Goal: Check status: Check status

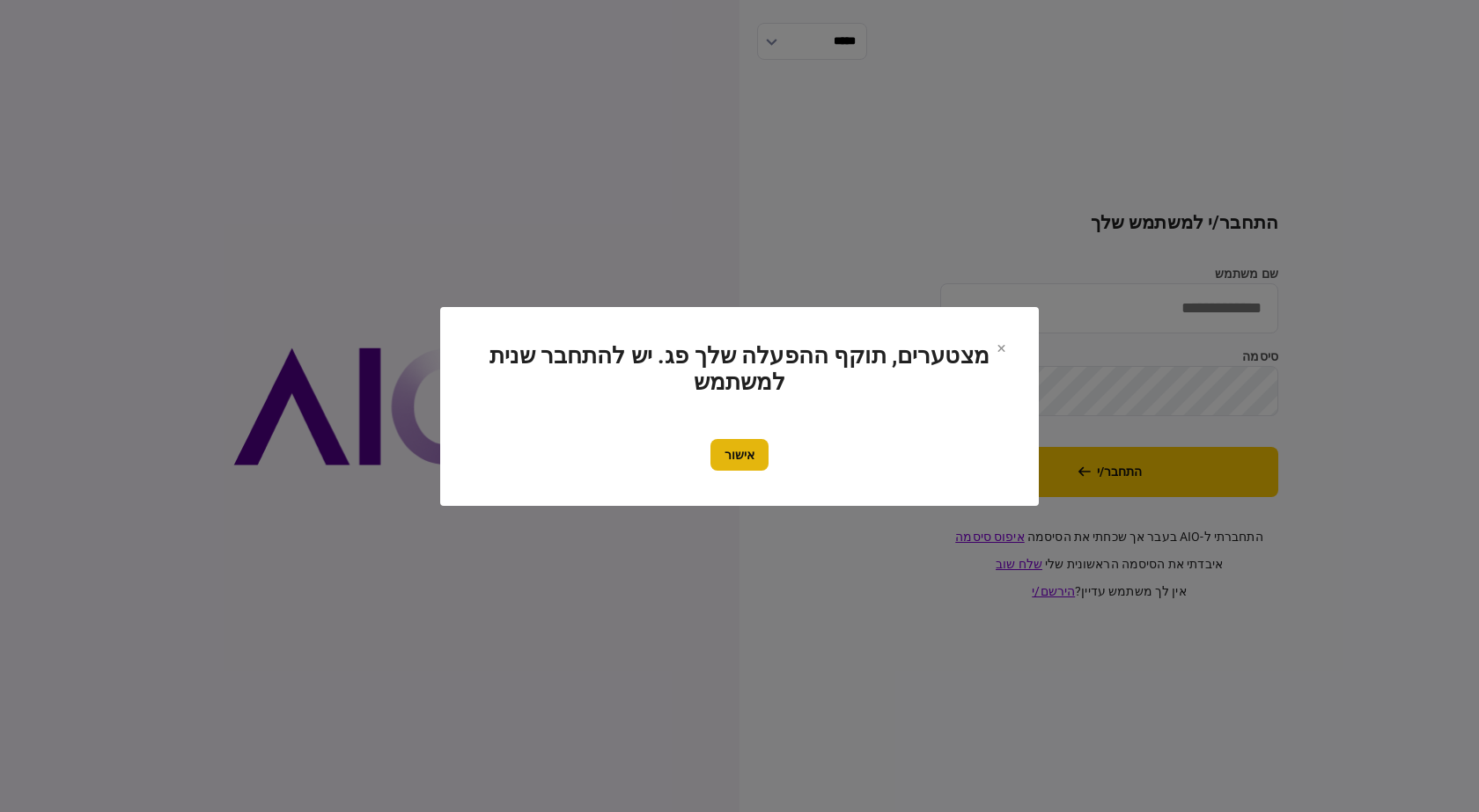
click at [749, 465] on button "אישור" at bounding box center [740, 455] width 58 height 32
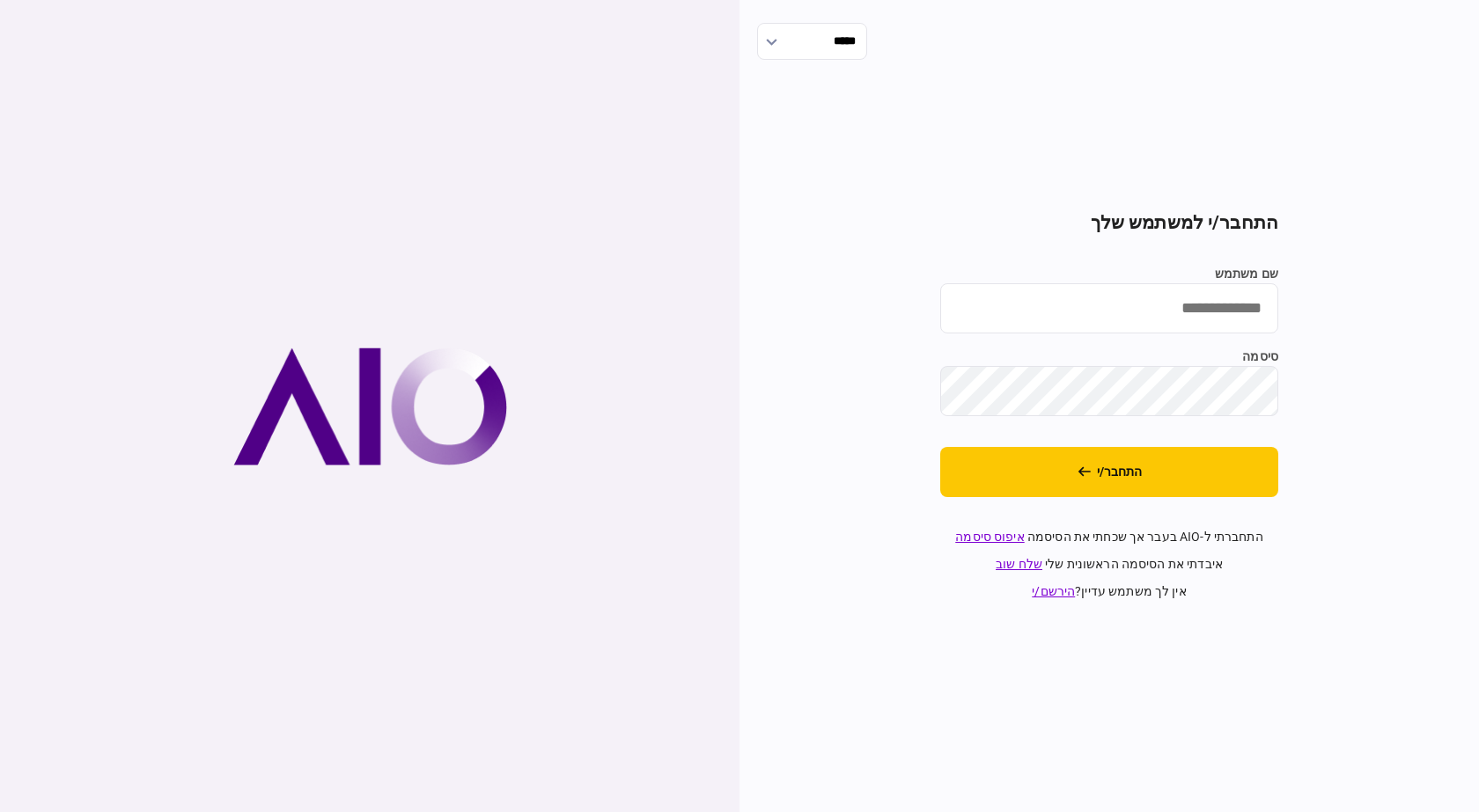
click at [1149, 300] on input "שם משתמש" at bounding box center [1108, 308] width 338 height 51
type input "**********"
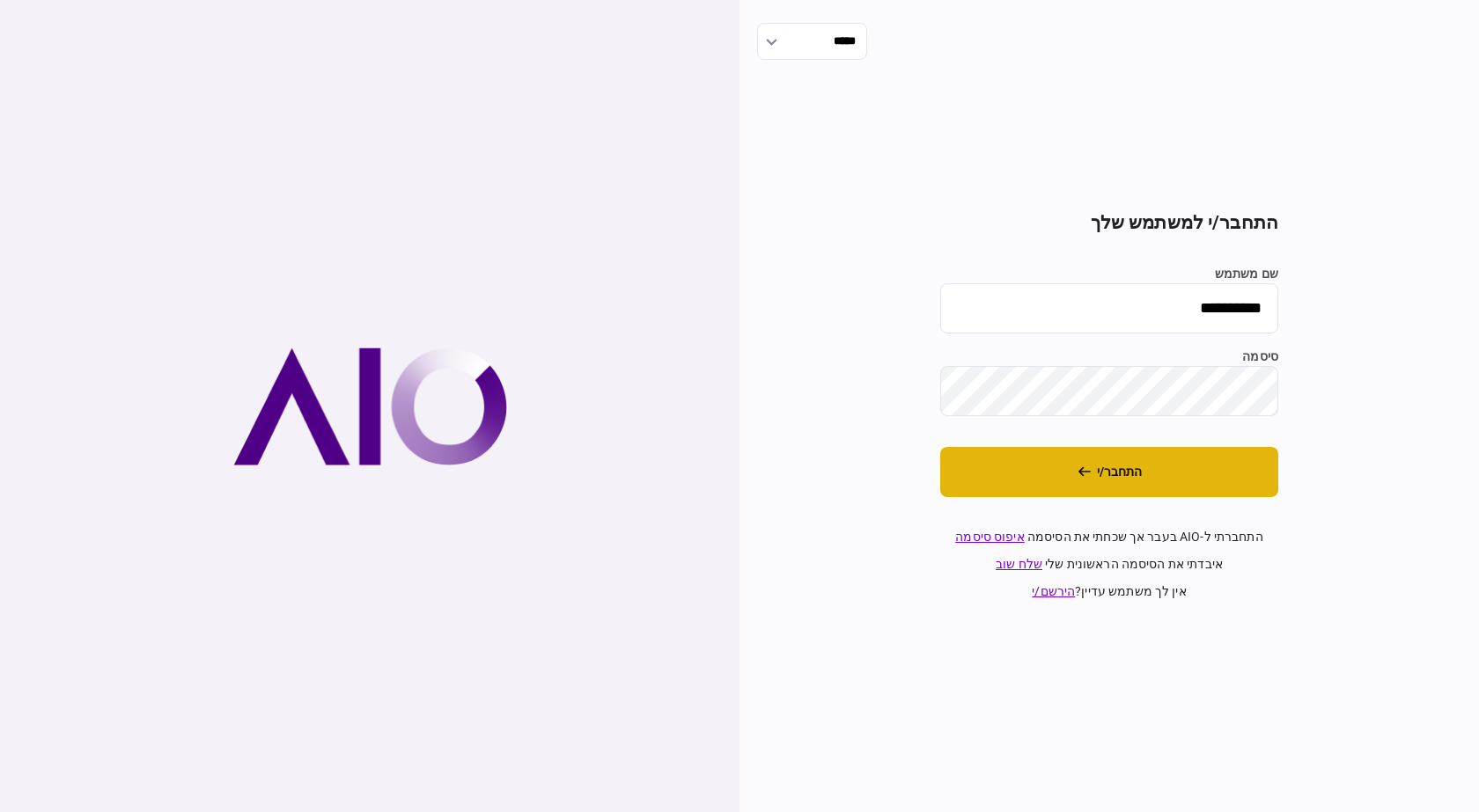
click at [1158, 472] on button "התחבר/י" at bounding box center [1108, 473] width 338 height 51
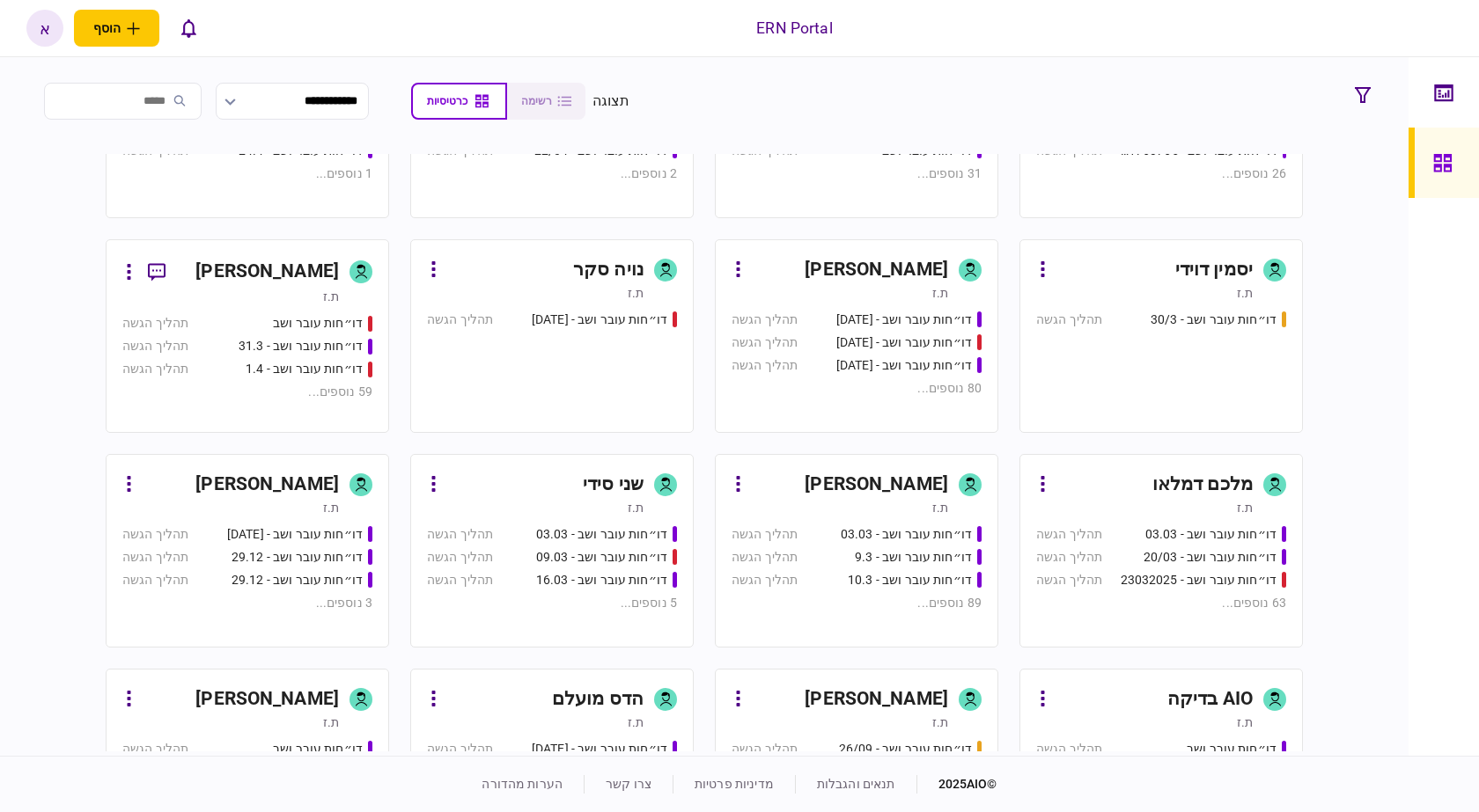
scroll to position [616, 0]
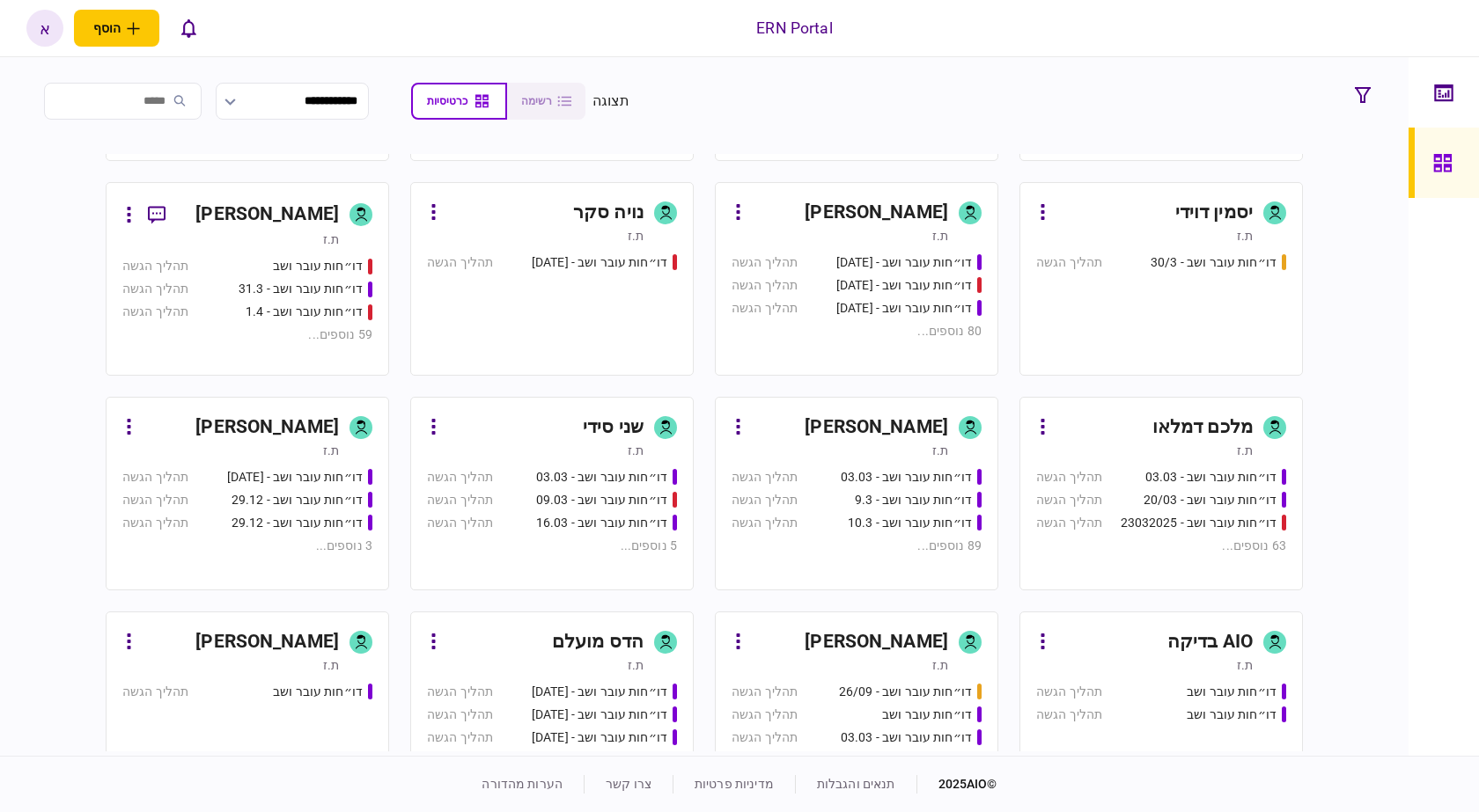
click at [893, 432] on div "[PERSON_NAME]" at bounding box center [876, 427] width 143 height 28
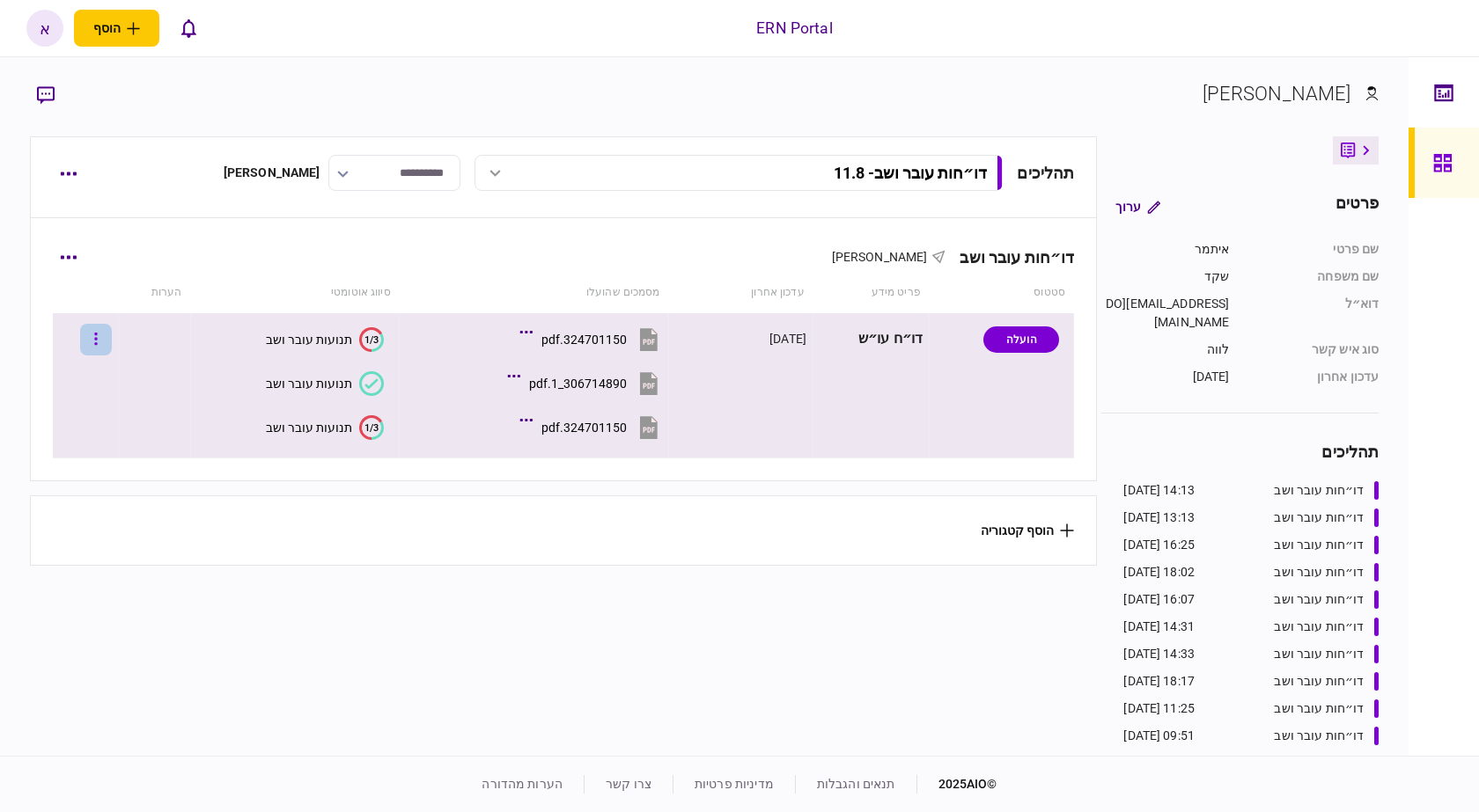
click at [105, 345] on button "button" at bounding box center [95, 339] width 32 height 32
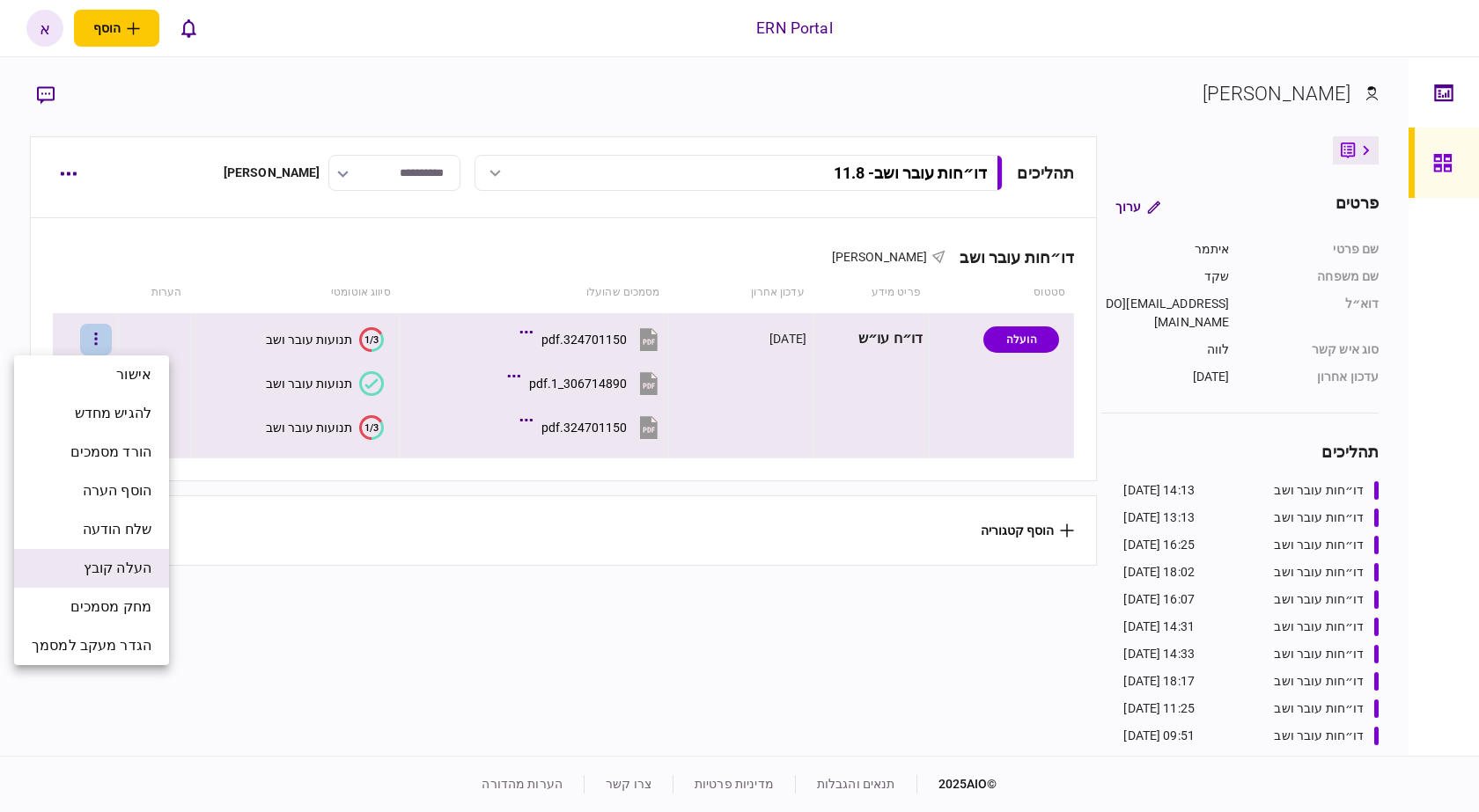
click at [144, 558] on span "העלה קובץ" at bounding box center [118, 569] width 68 height 21
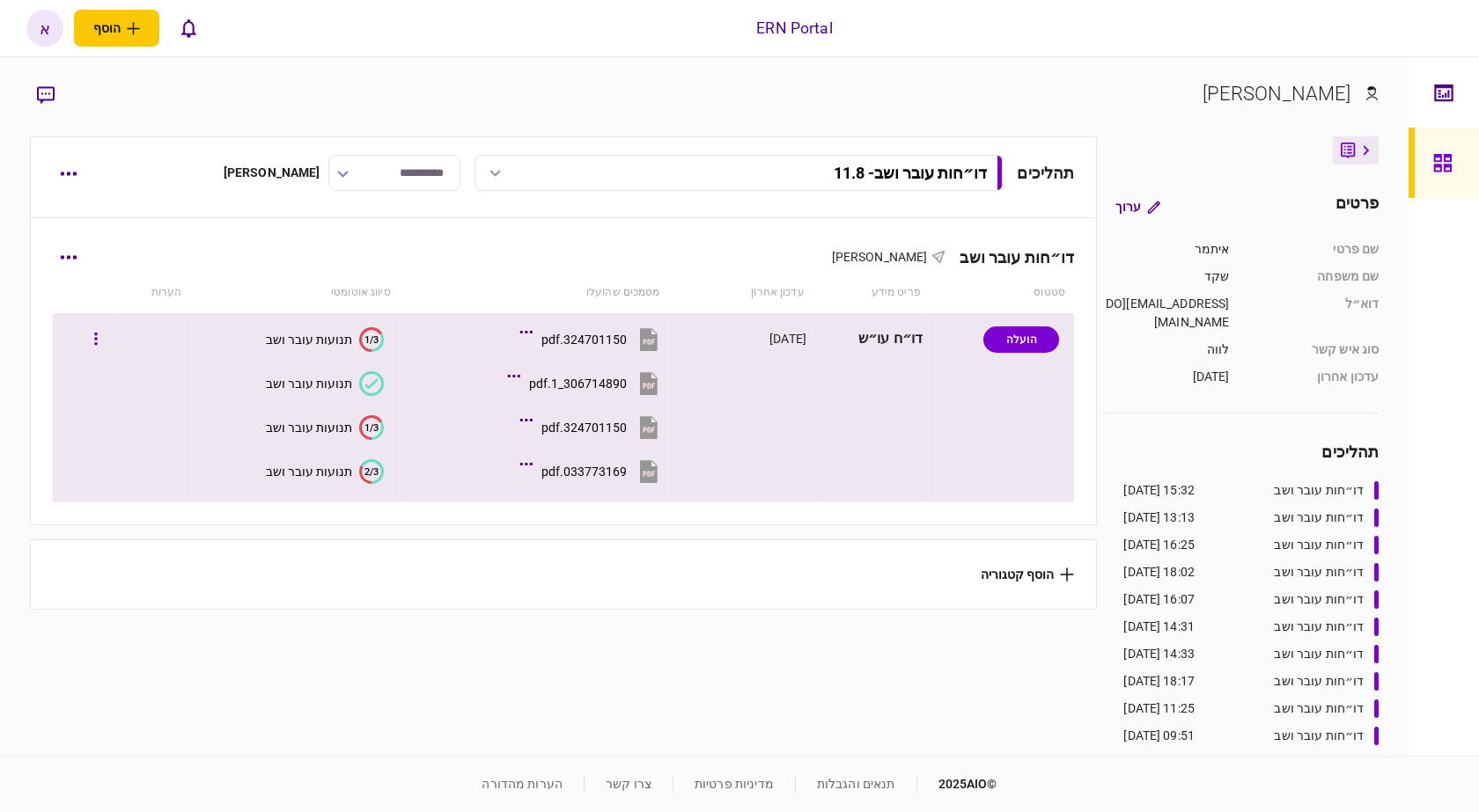
click at [371, 484] on div "2/3" at bounding box center [371, 471] width 24 height 24
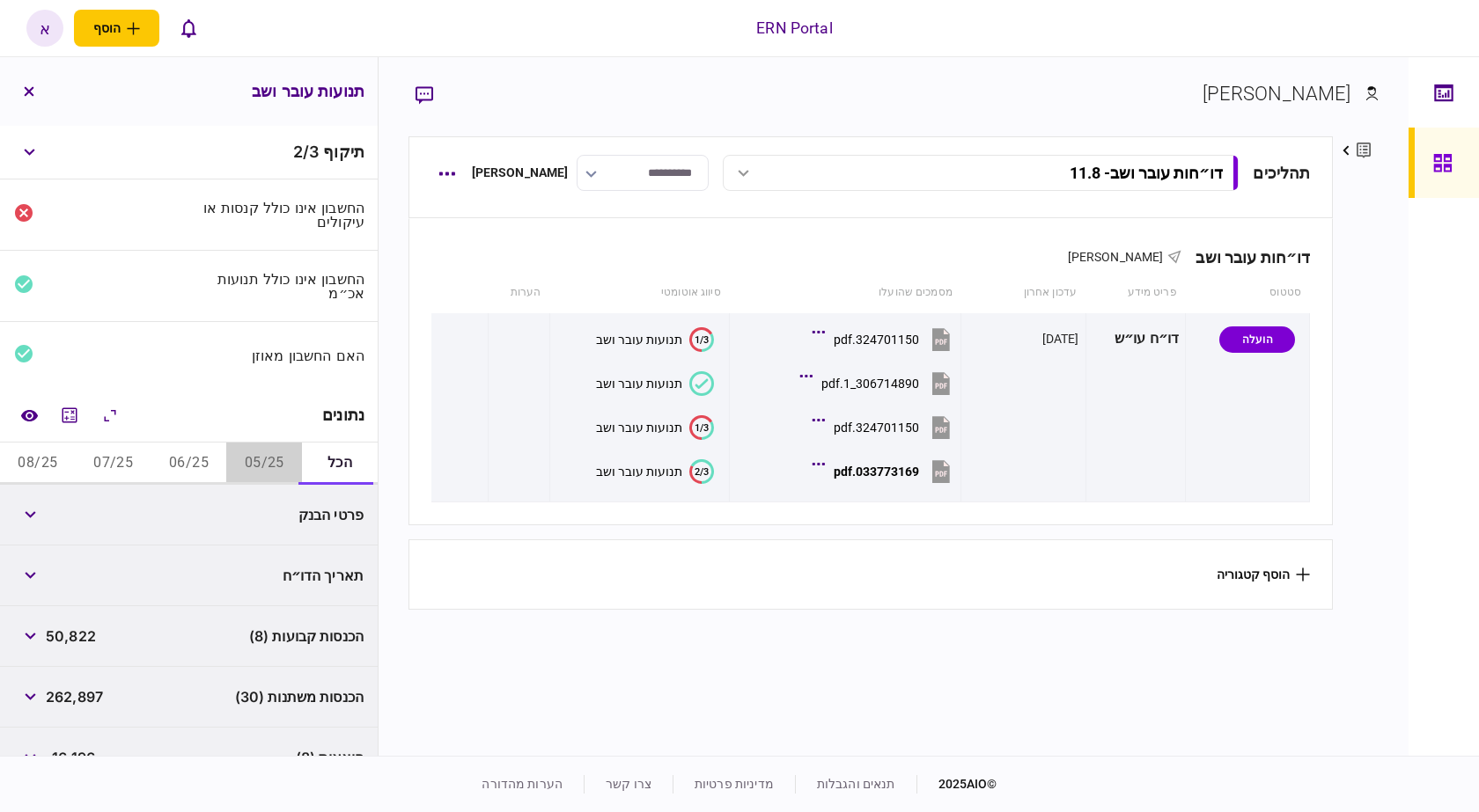
click at [281, 455] on button "05/25" at bounding box center [265, 463] width 76 height 42
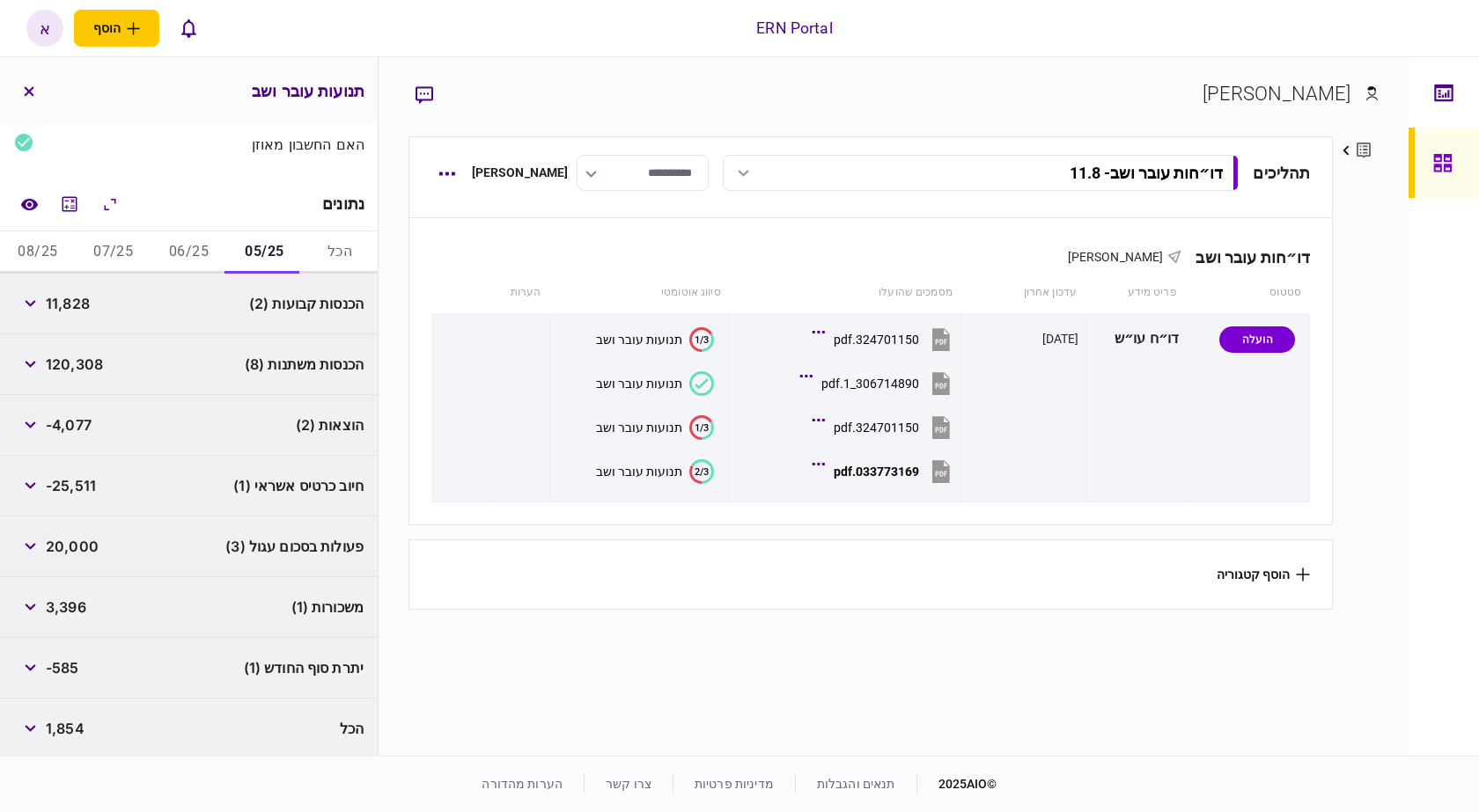
scroll to position [215, 0]
click at [78, 194] on icon "מחשבון" at bounding box center [70, 200] width 21 height 21
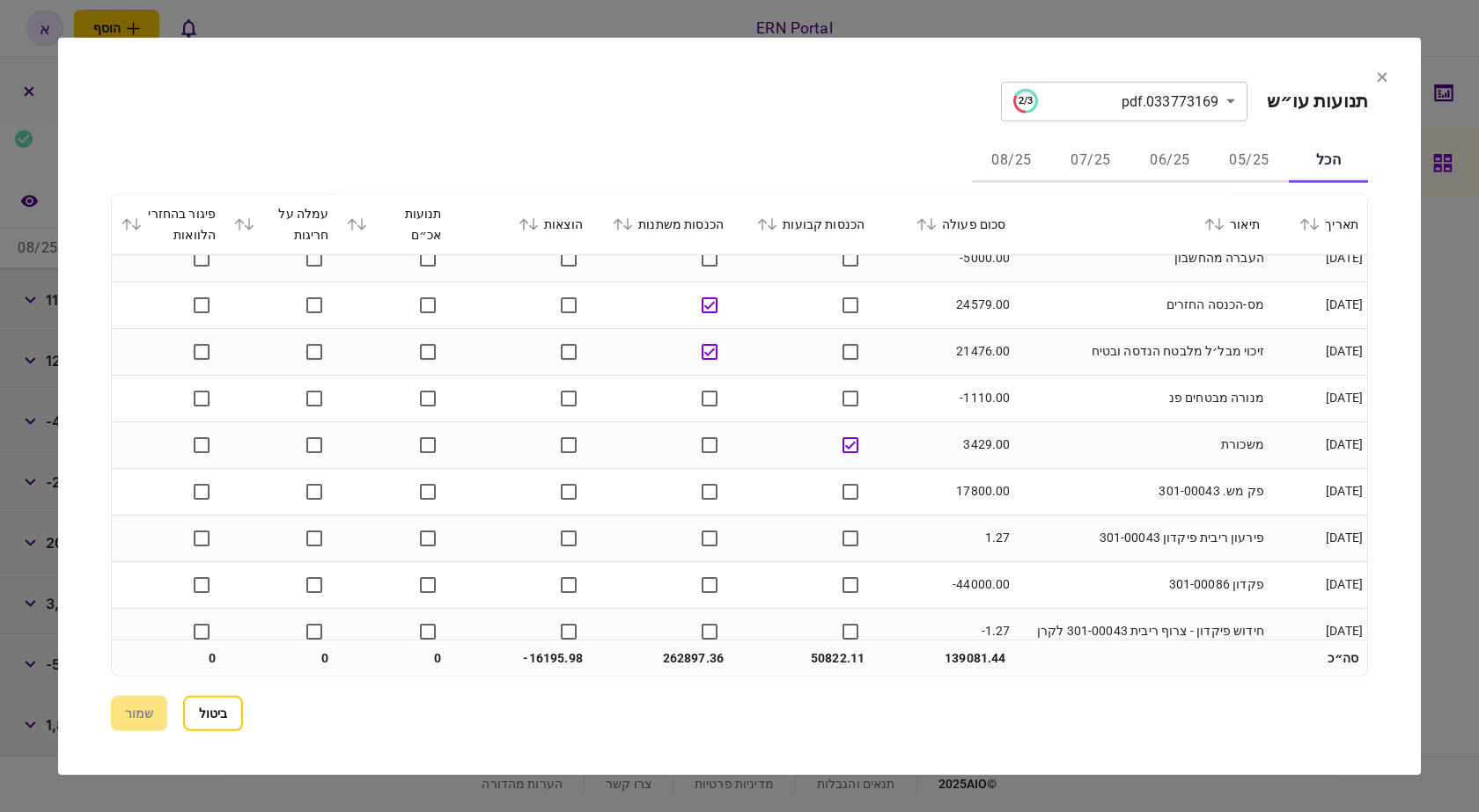
scroll to position [4224, 0]
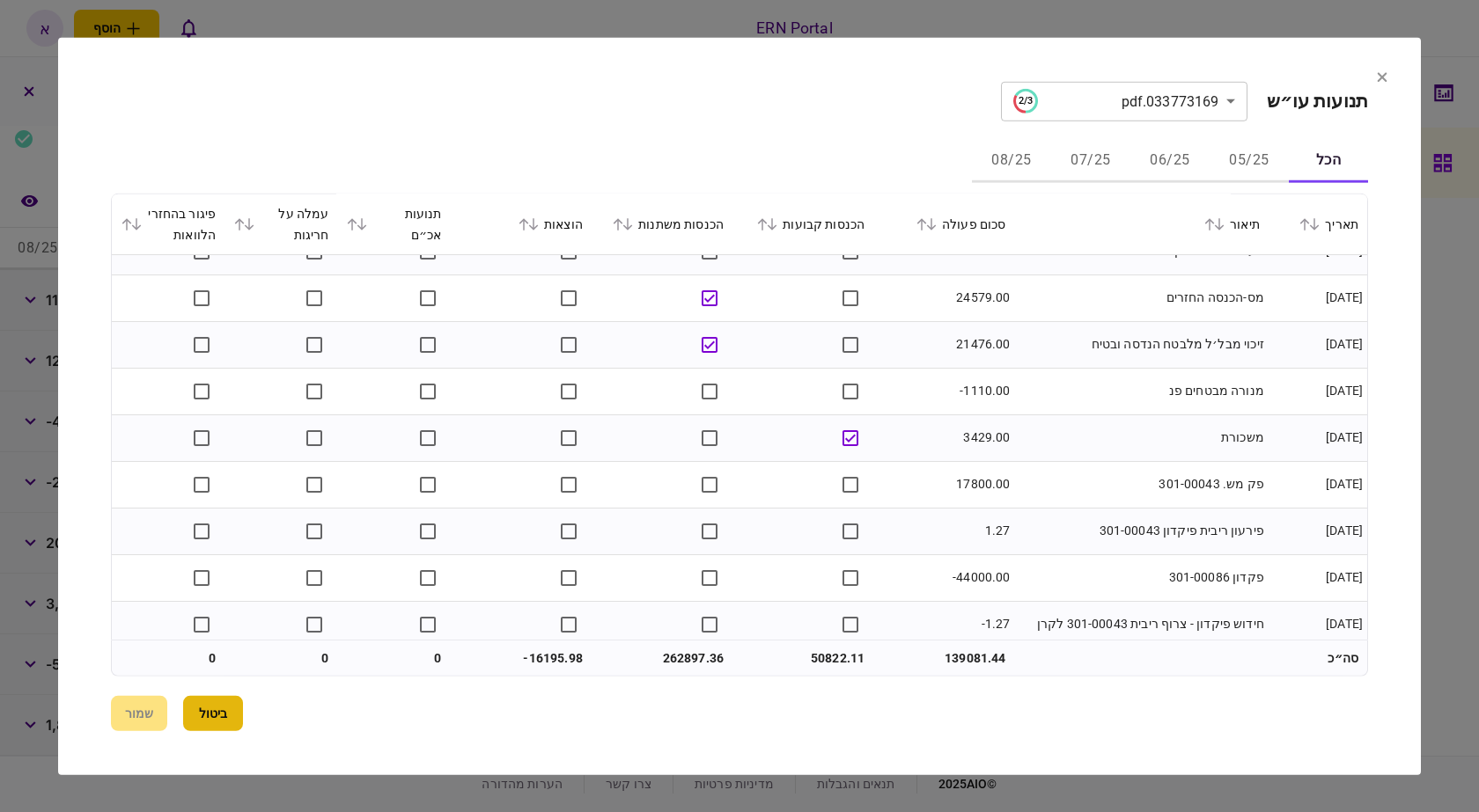
click at [202, 716] on button "ביטול" at bounding box center [213, 714] width 60 height 35
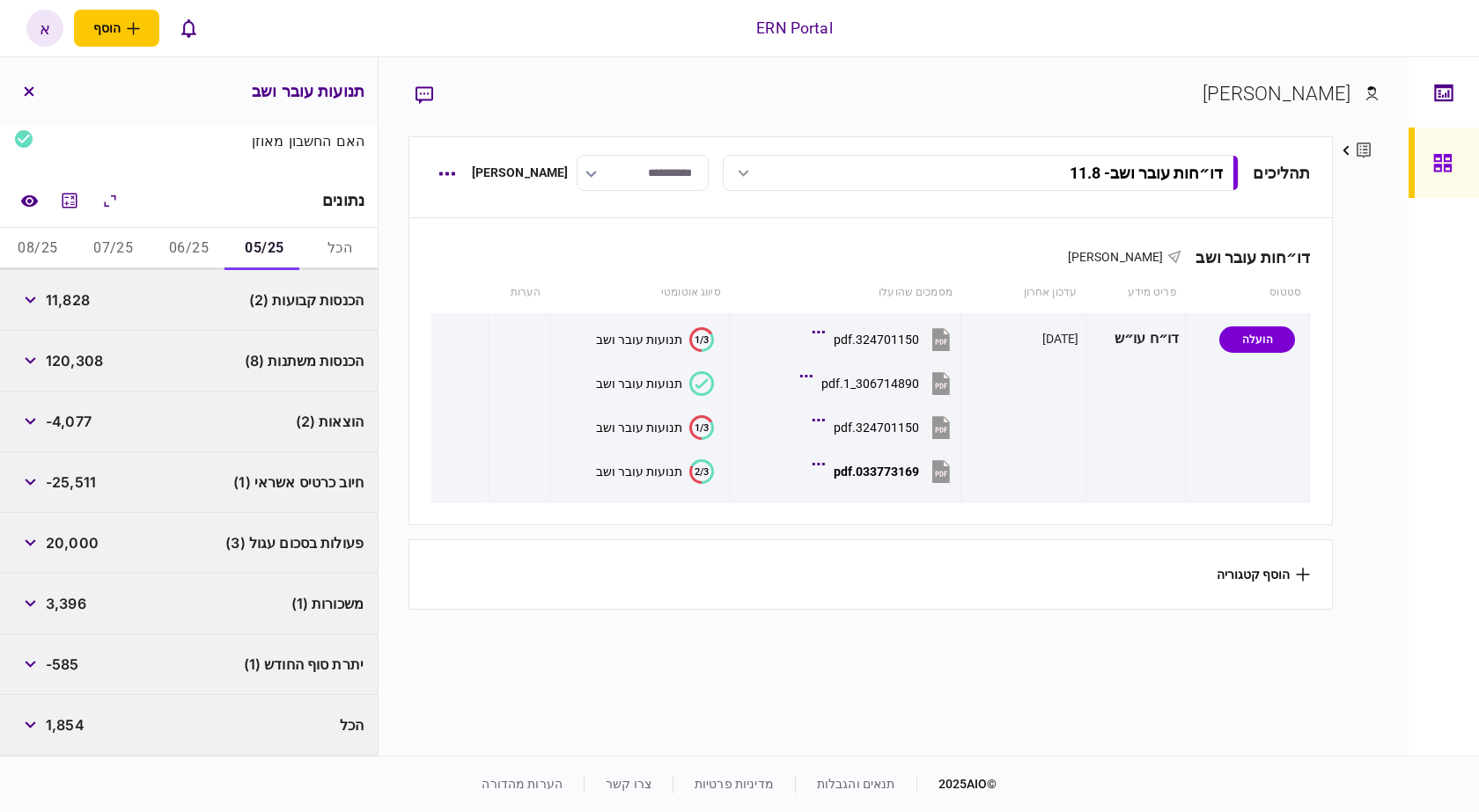
click at [72, 296] on span "11,828" at bounding box center [67, 300] width 44 height 21
copy span "11,828"
click at [90, 350] on span "120,308" at bounding box center [74, 361] width 57 height 21
click at [89, 369] on span "120,308" at bounding box center [74, 361] width 57 height 21
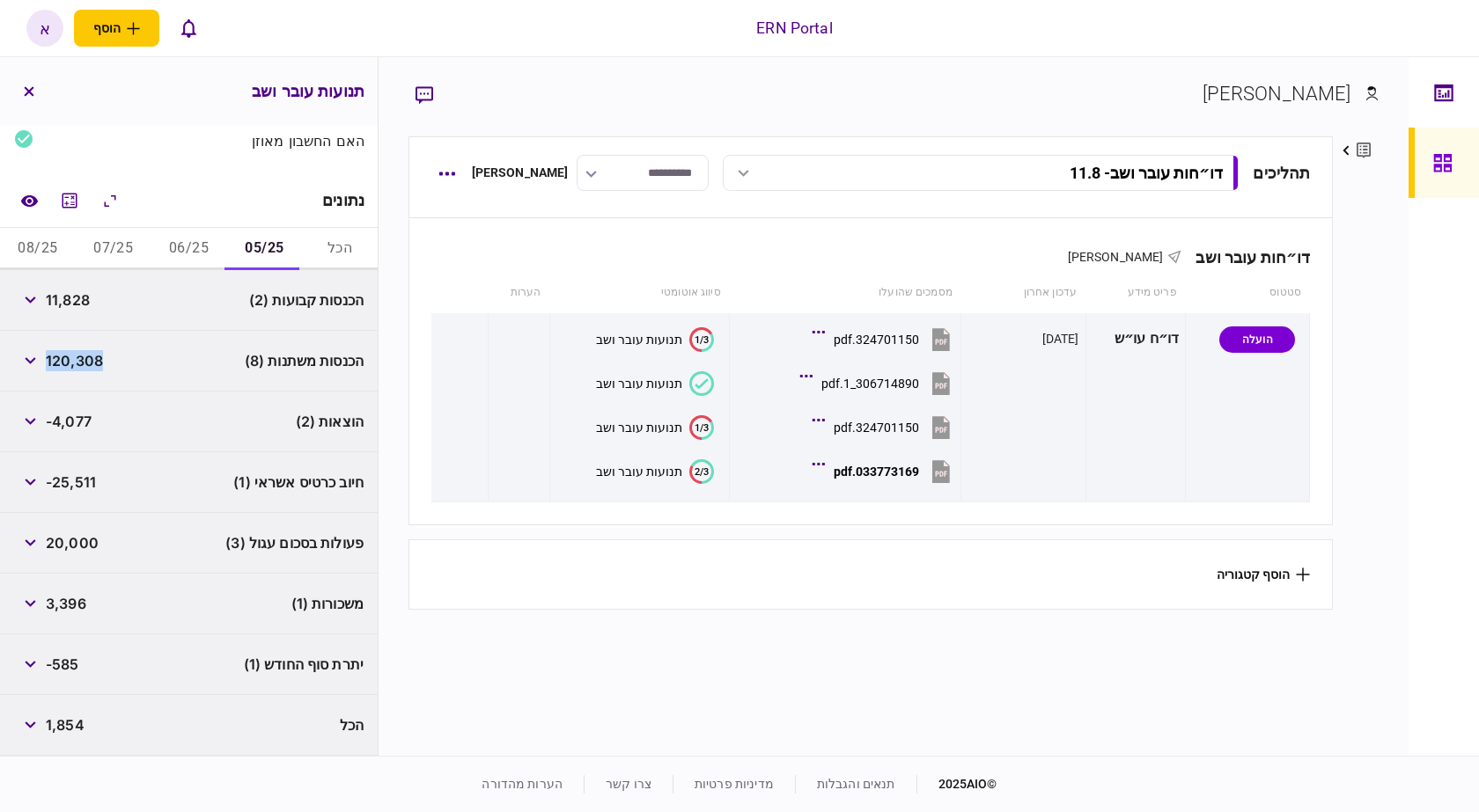
click at [89, 369] on span "120,308" at bounding box center [74, 361] width 57 height 21
copy span "120,308"
click at [77, 420] on span "-4,077" at bounding box center [68, 422] width 46 height 21
copy span "4,077"
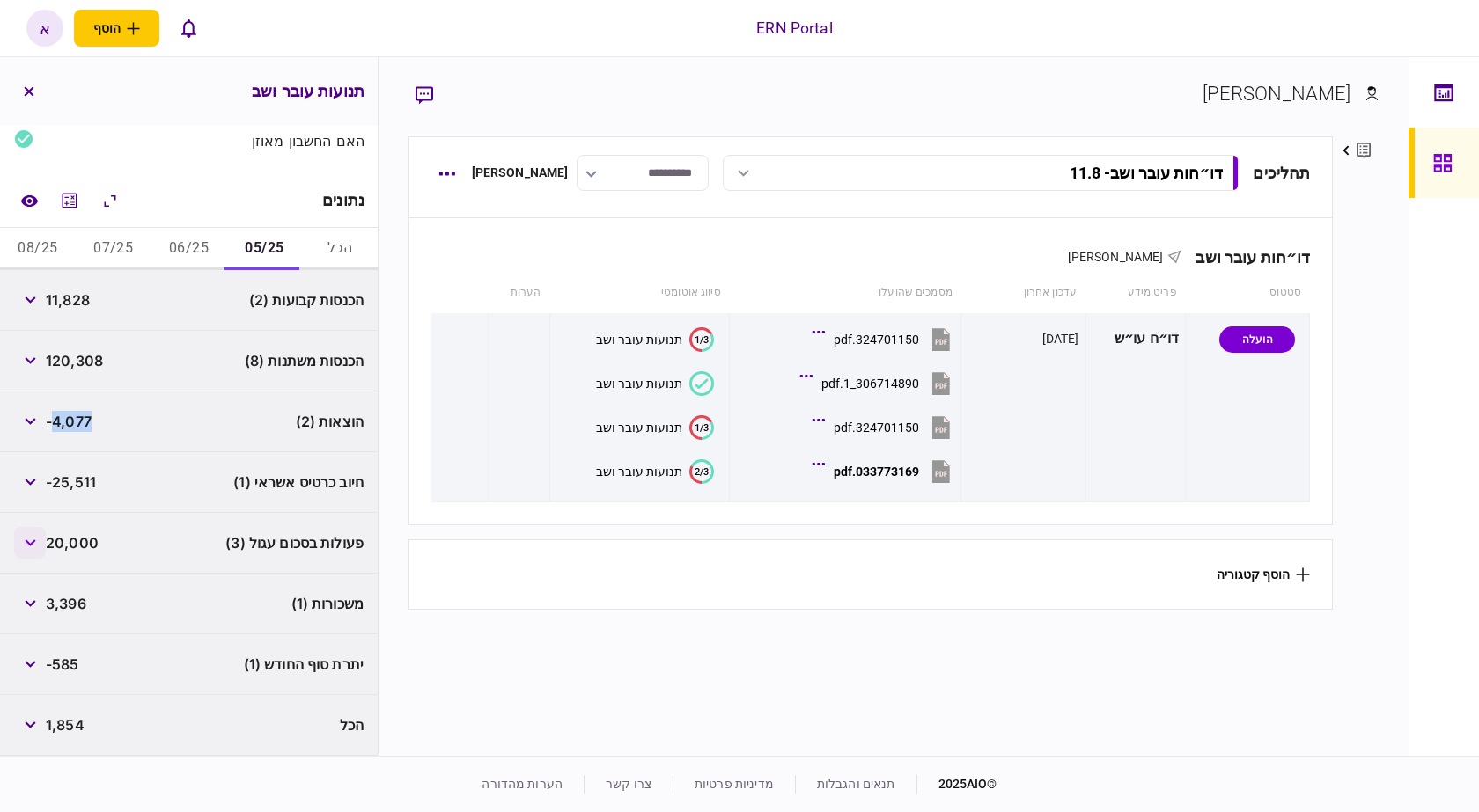
click at [29, 538] on button "button" at bounding box center [29, 543] width 32 height 32
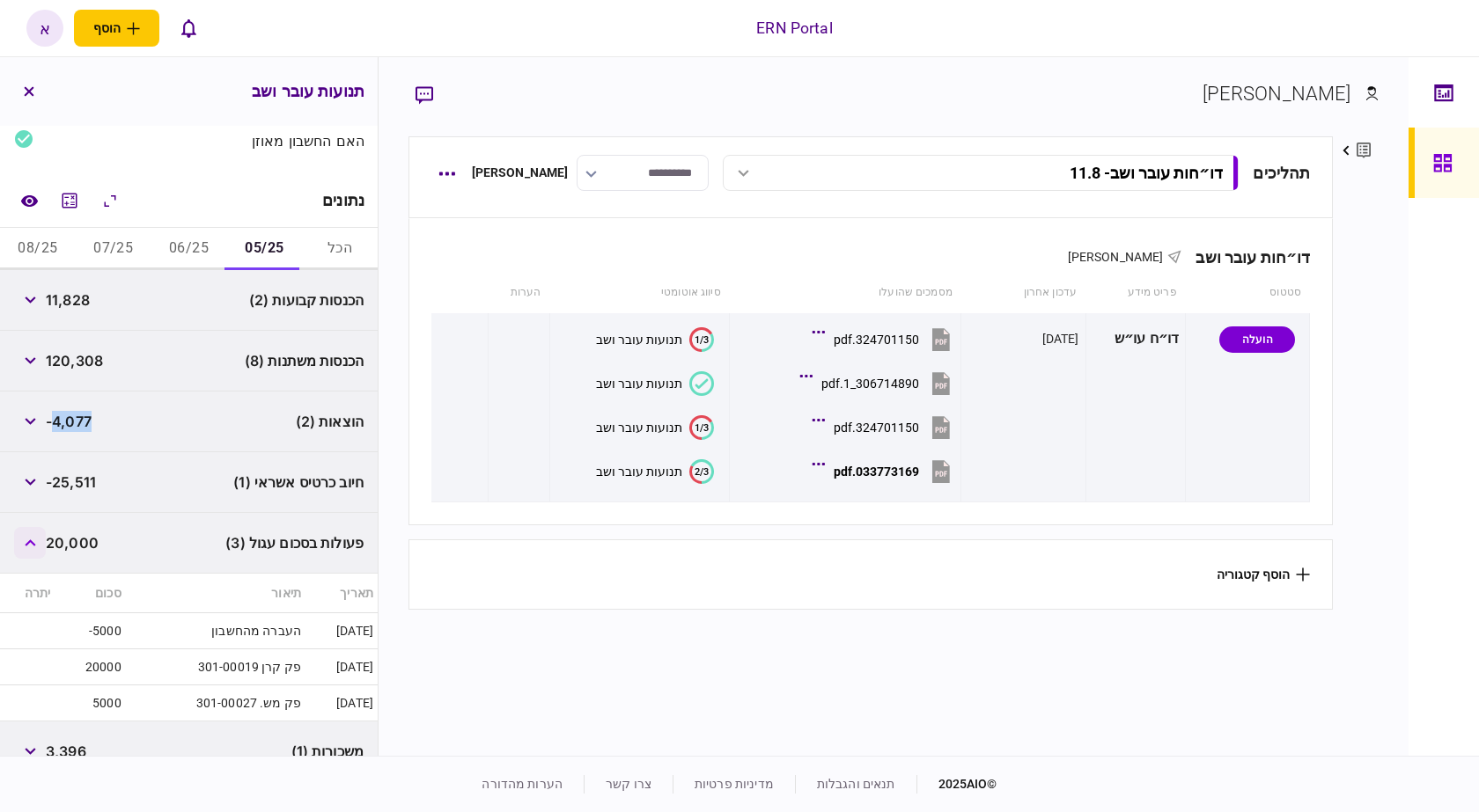
click at [29, 538] on button "button" at bounding box center [29, 543] width 32 height 32
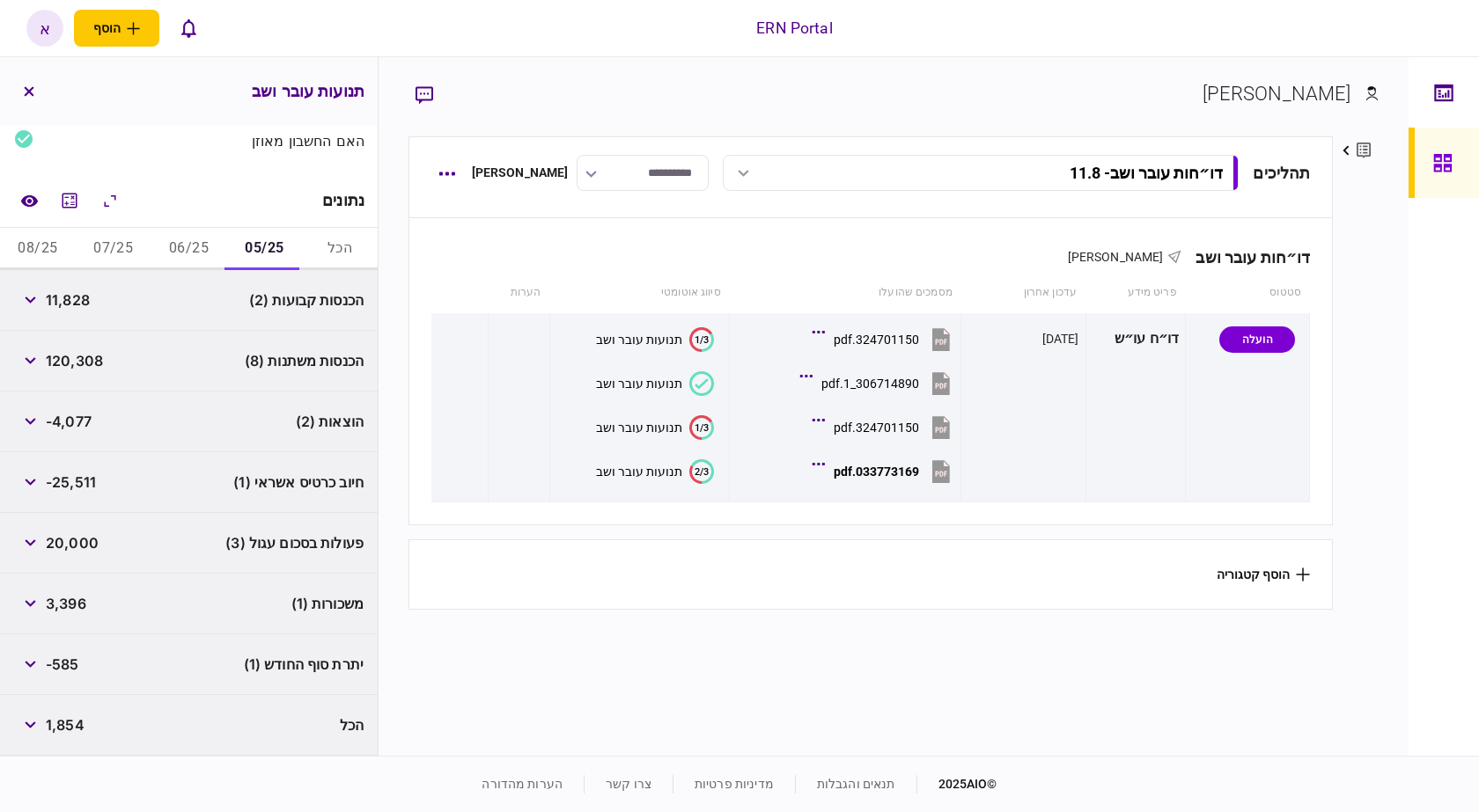
click at [79, 670] on span "-585" at bounding box center [62, 664] width 33 height 21
click at [69, 664] on span "-585" at bounding box center [62, 664] width 33 height 21
copy span "585"
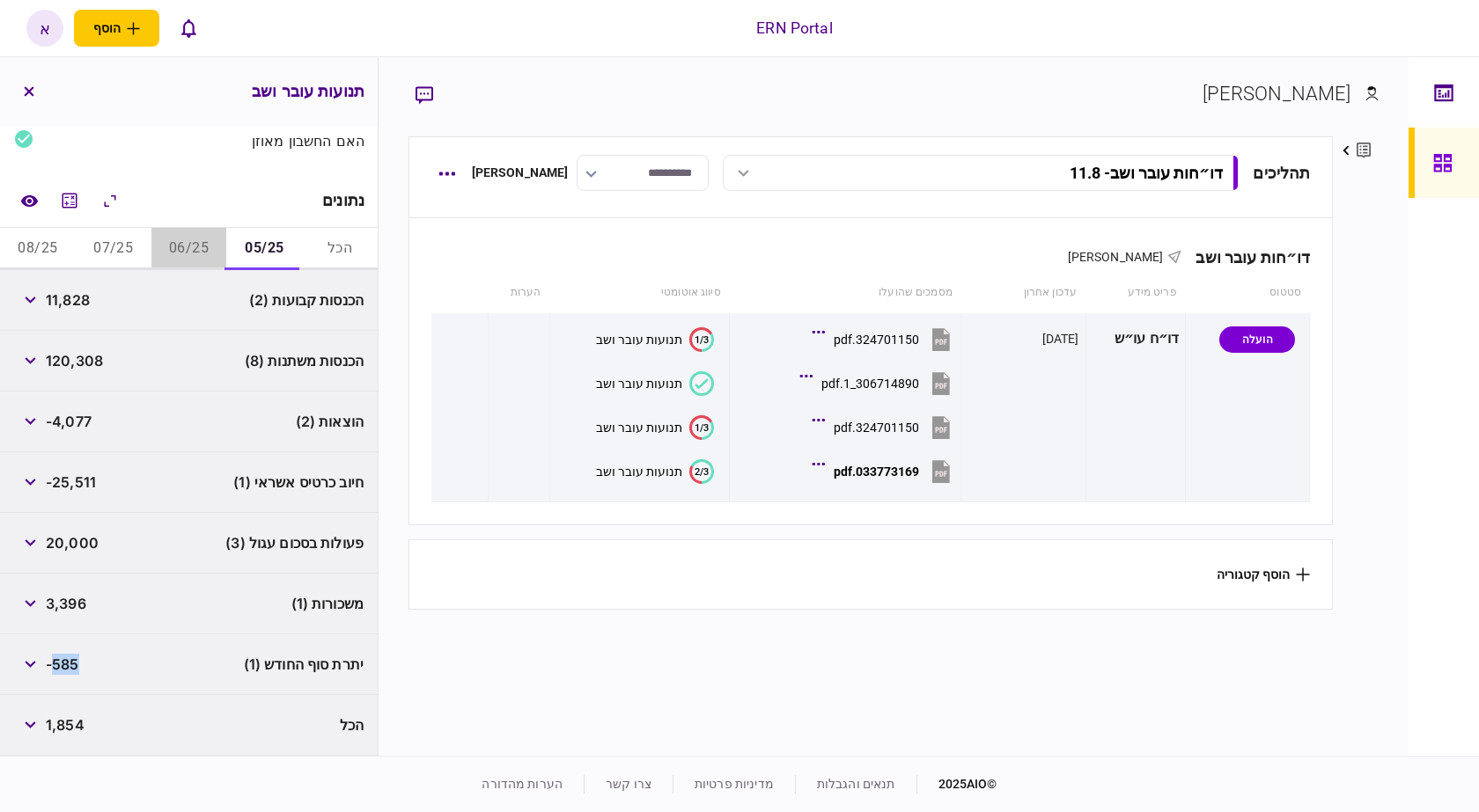
click at [178, 245] on button "06/25" at bounding box center [190, 248] width 76 height 42
click at [72, 307] on span "11,915" at bounding box center [66, 300] width 42 height 21
copy span "11,915"
click at [87, 366] on span "45,268" at bounding box center [71, 361] width 51 height 21
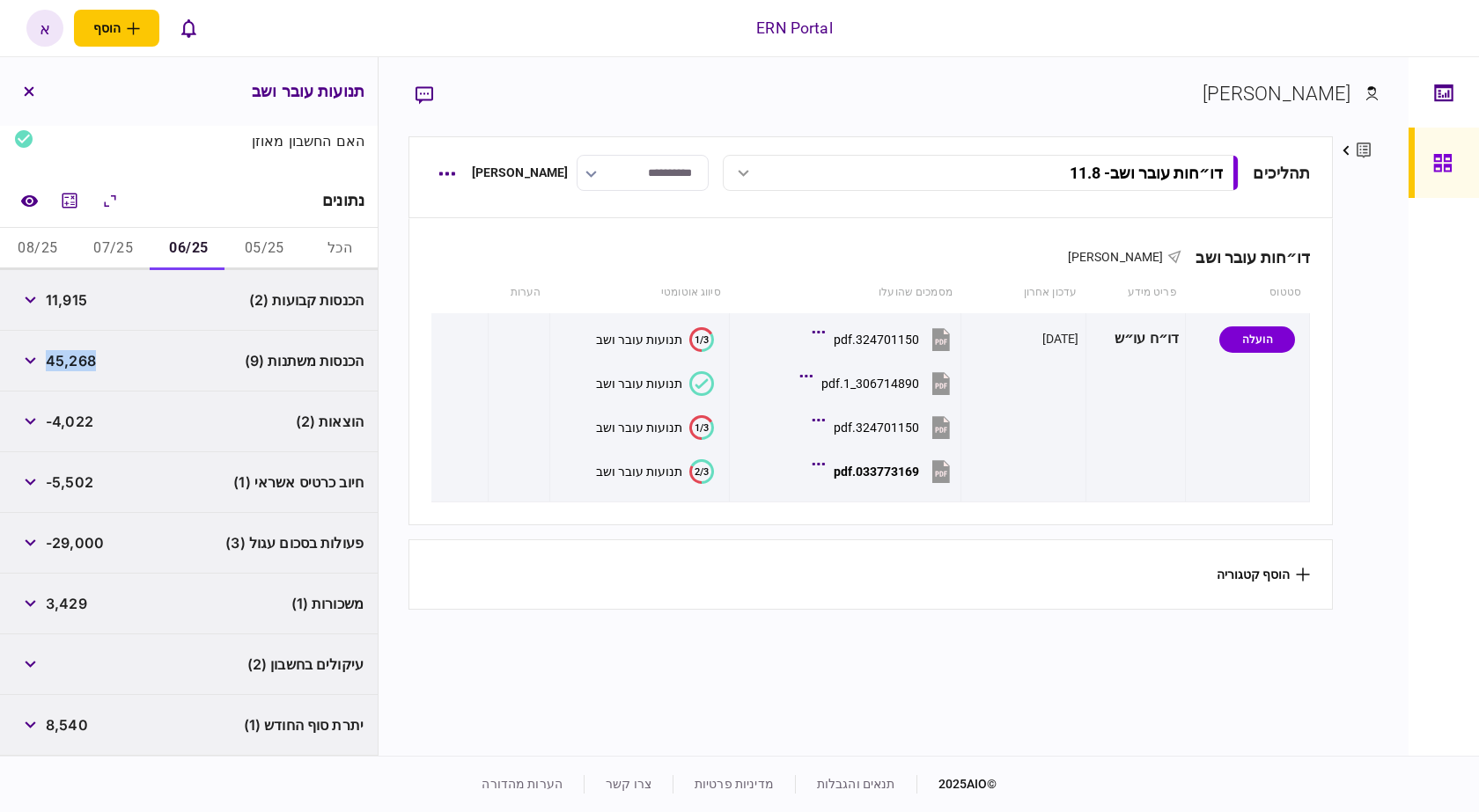
click at [87, 366] on span "45,268" at bounding box center [71, 361] width 51 height 21
copy span "45,268"
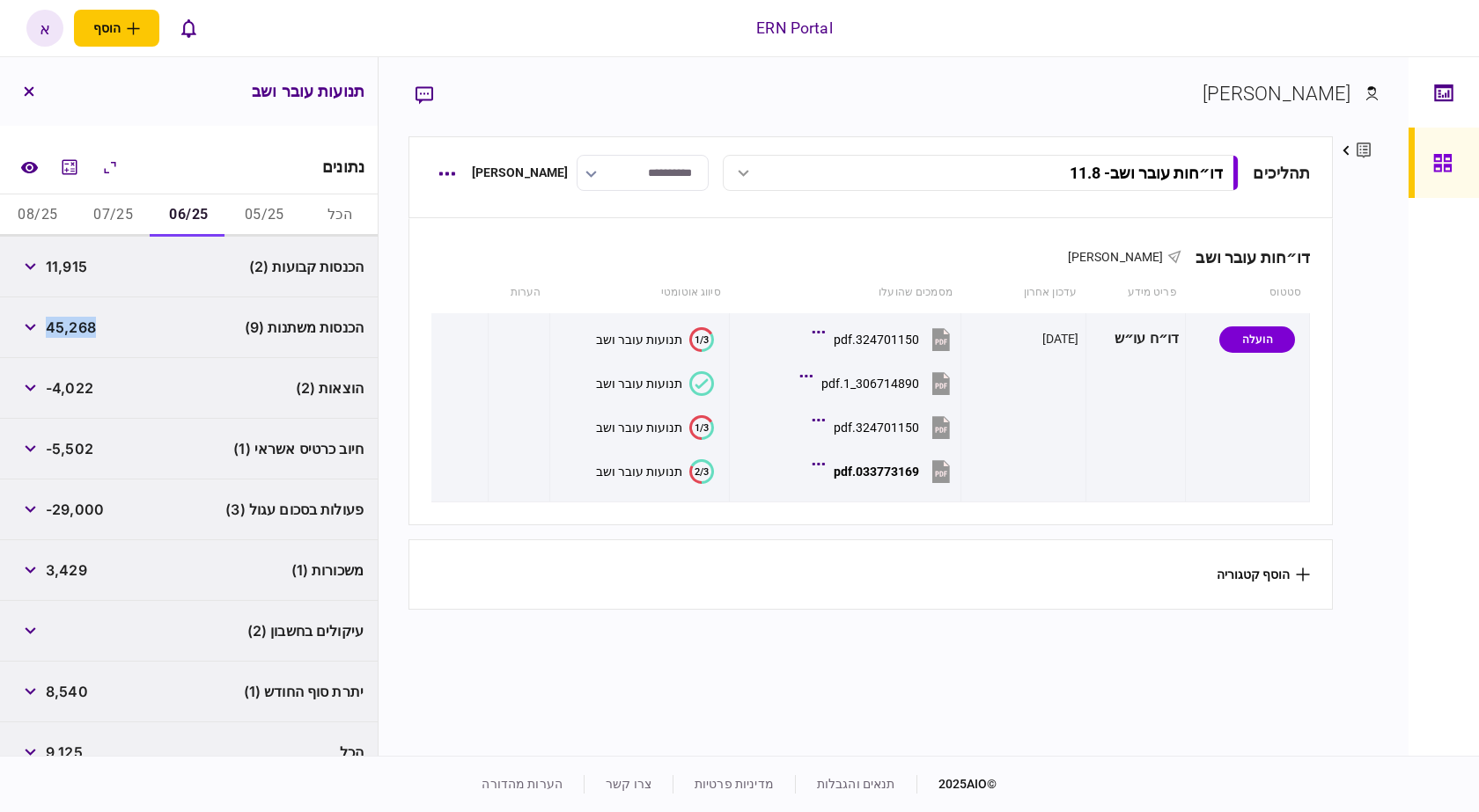
scroll to position [275, 0]
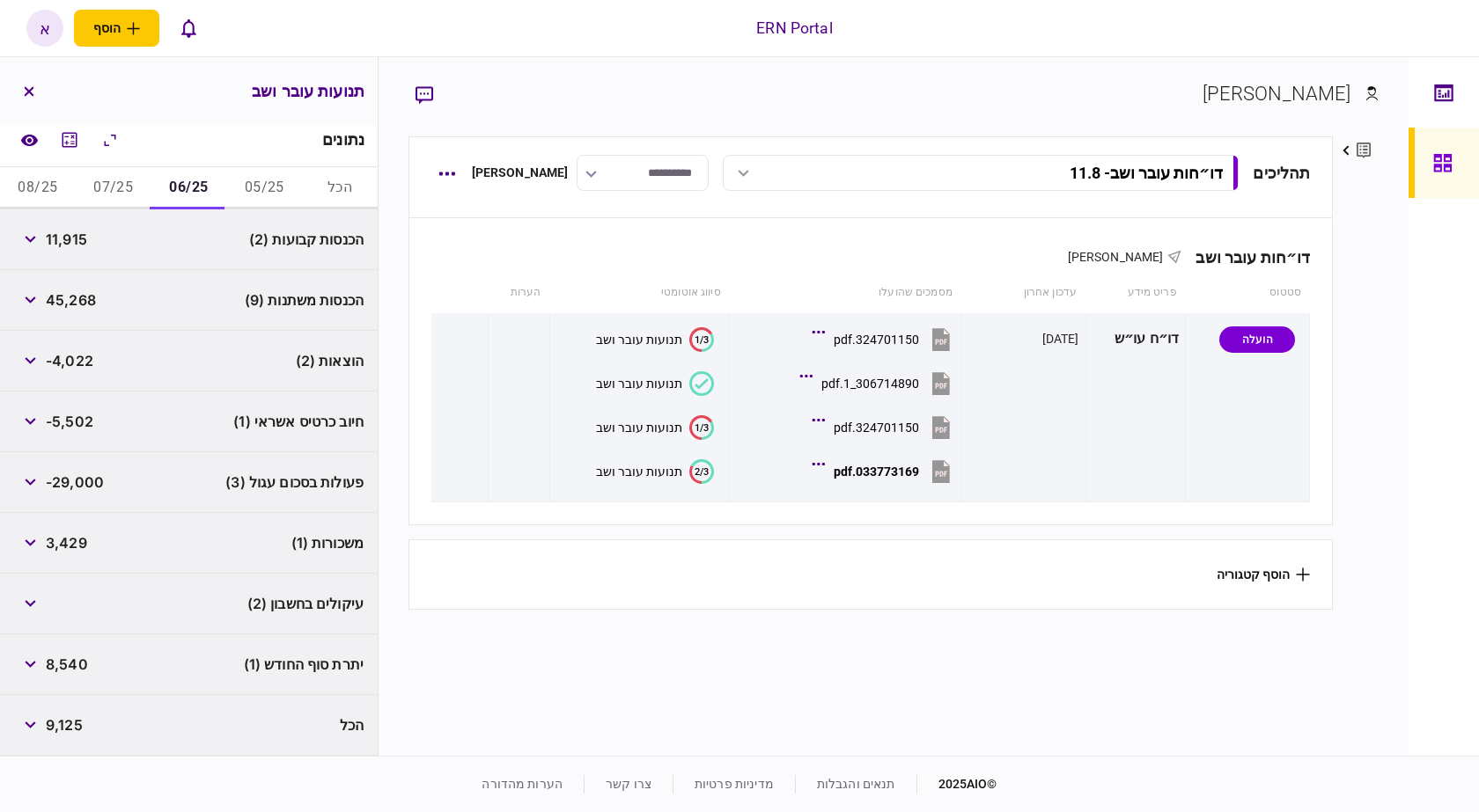
click at [76, 664] on span "8,540" at bounding box center [66, 664] width 42 height 21
copy span "8,540"
click at [93, 356] on span "-4,022" at bounding box center [69, 361] width 48 height 21
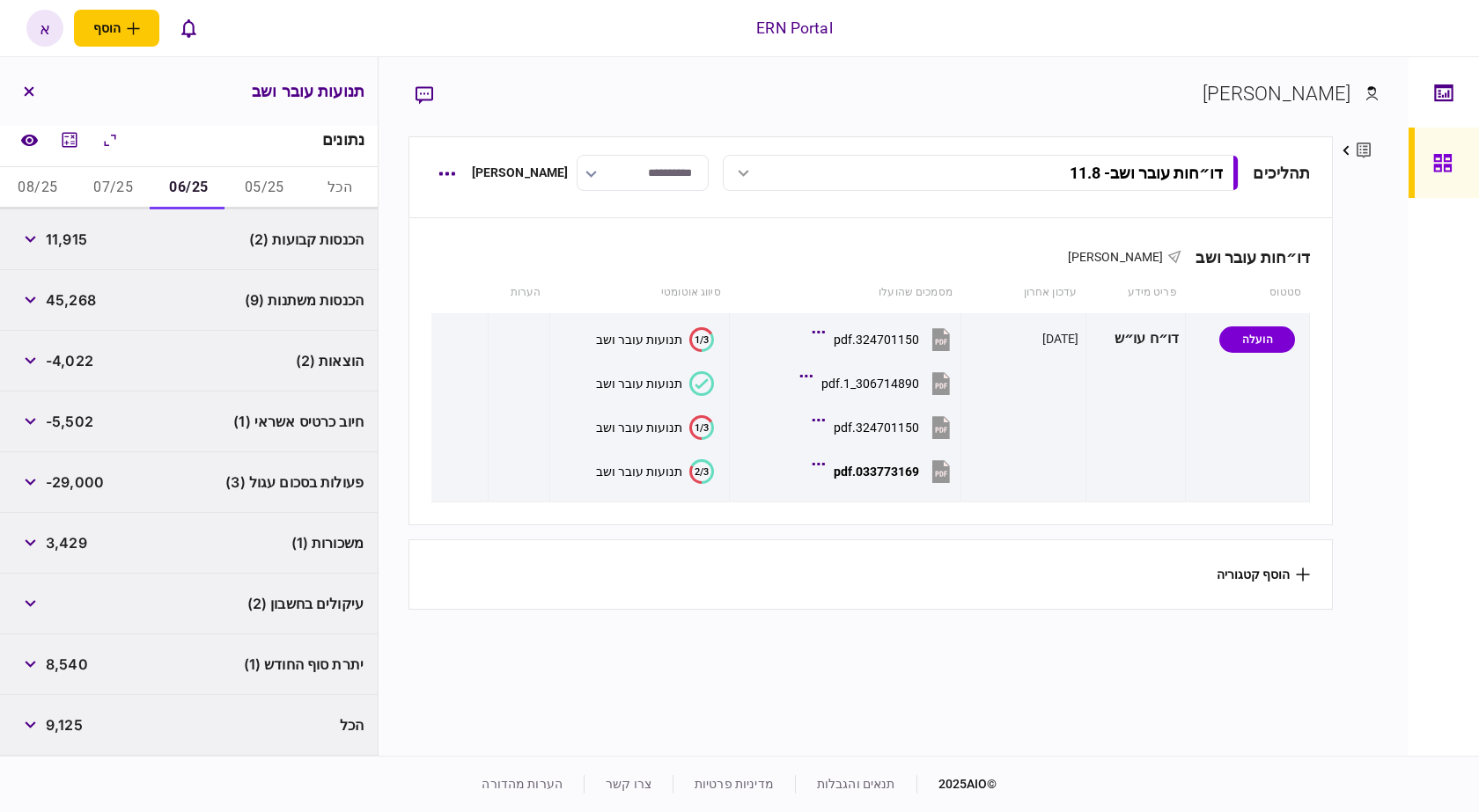
click at [69, 364] on span "-4,022" at bounding box center [69, 361] width 48 height 21
copy span "4,022"
click at [114, 188] on button "07/25" at bounding box center [114, 188] width 76 height 42
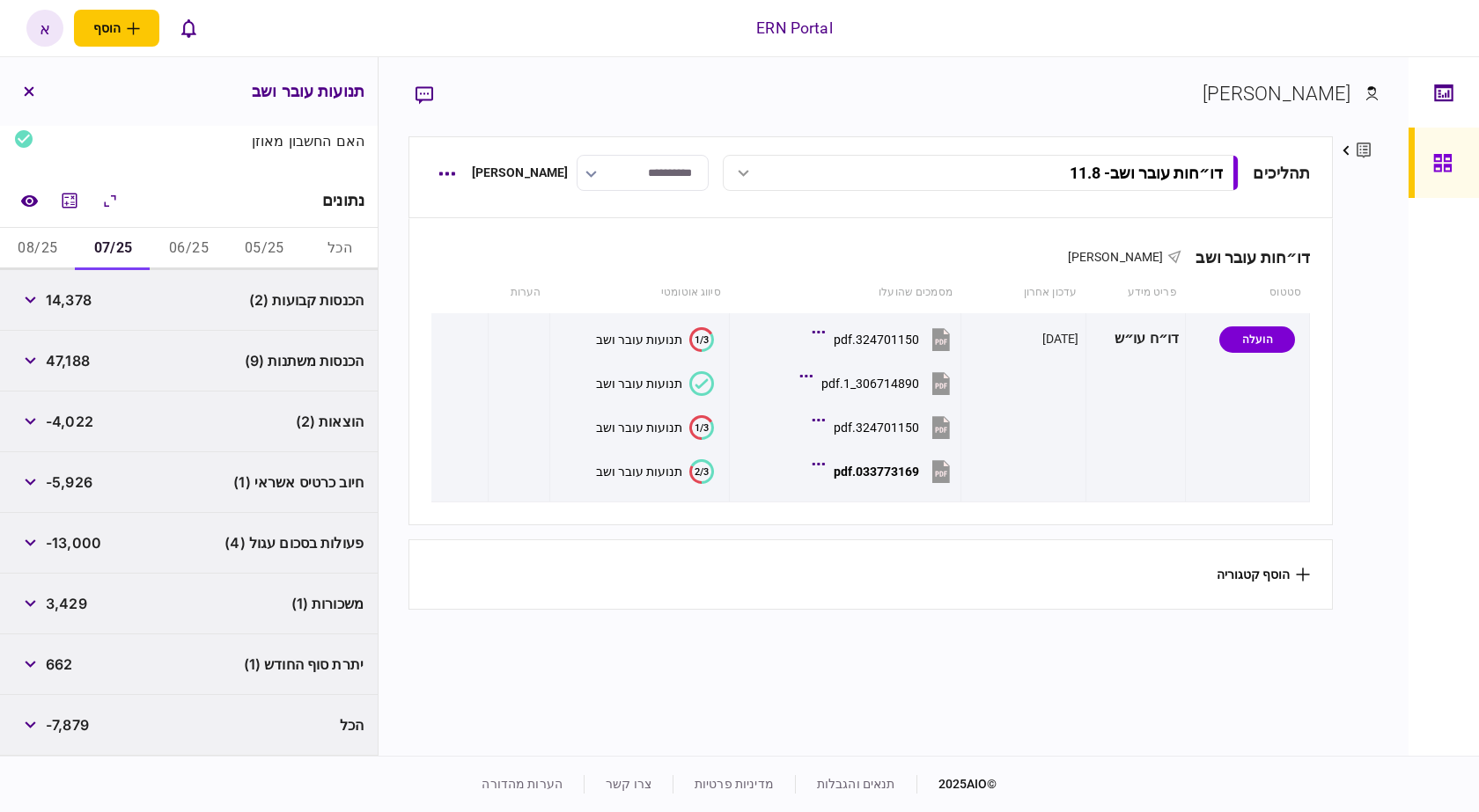
click at [81, 299] on span "14,378" at bounding box center [68, 300] width 46 height 21
copy span "14,378"
click at [73, 366] on span "47,188" at bounding box center [67, 361] width 44 height 21
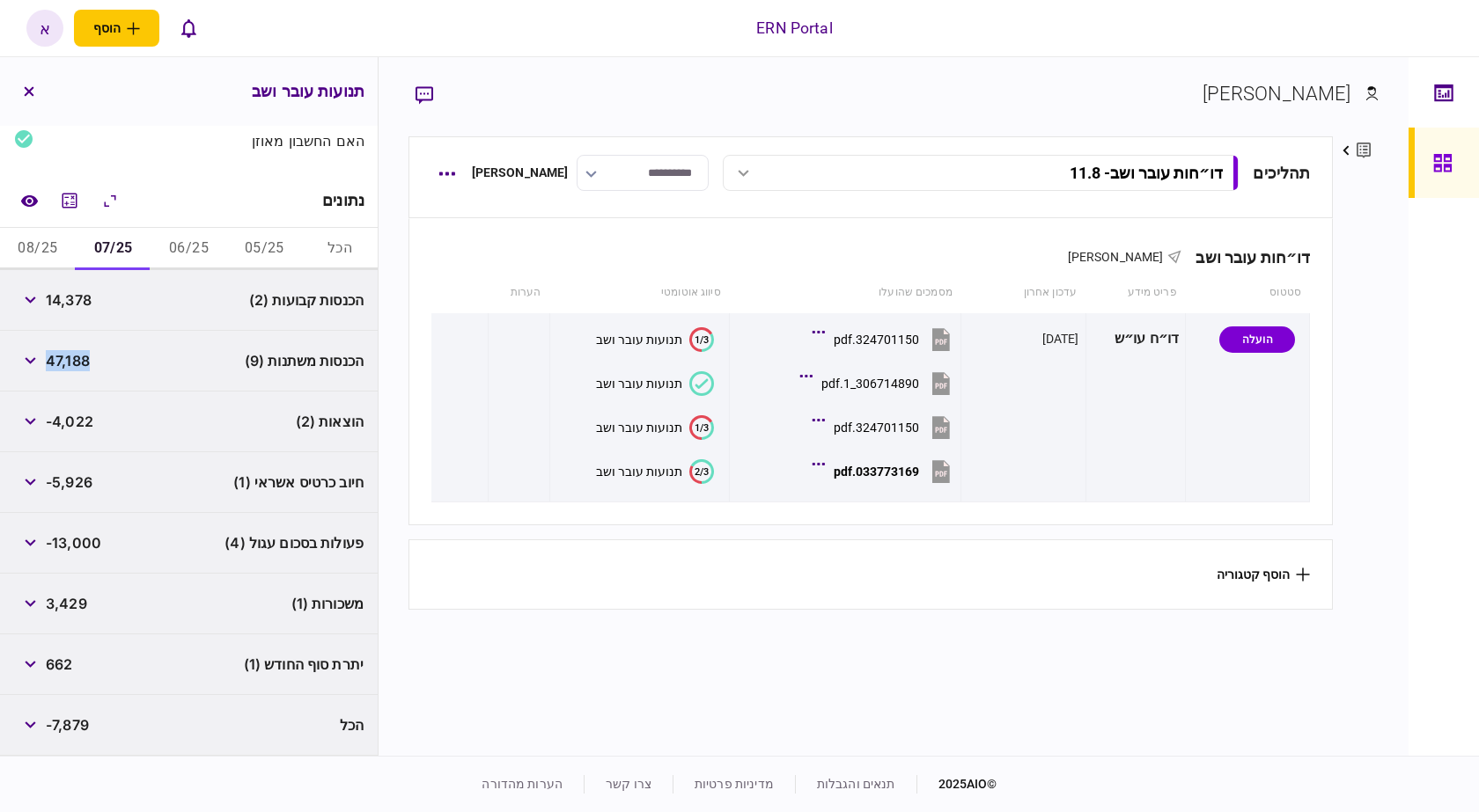
copy span "47,188"
click at [92, 432] on div "-4,022" at bounding box center [53, 421] width 79 height 32
click at [83, 426] on span "-4,022" at bounding box center [69, 422] width 48 height 21
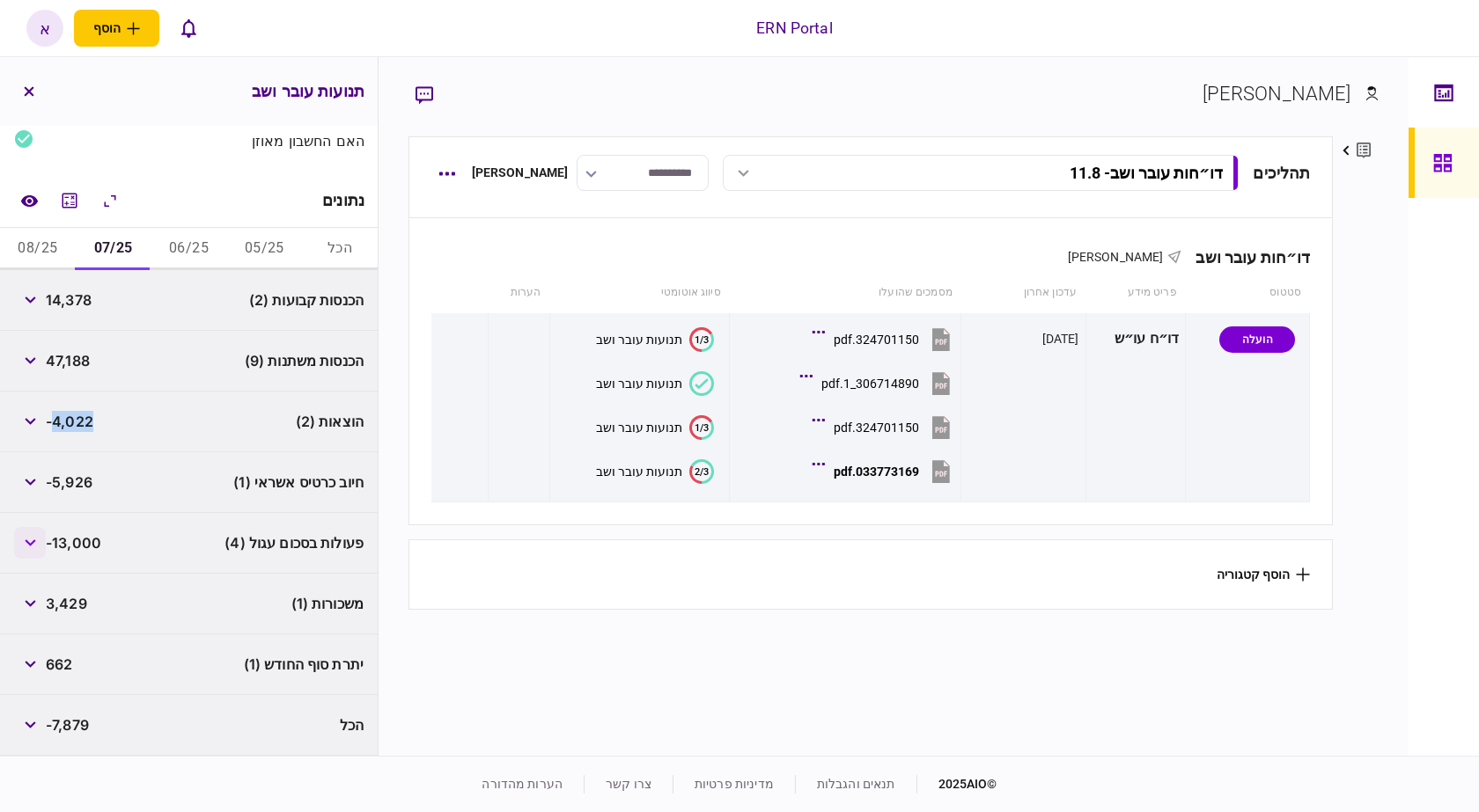
click at [42, 538] on button "button" at bounding box center [29, 543] width 32 height 32
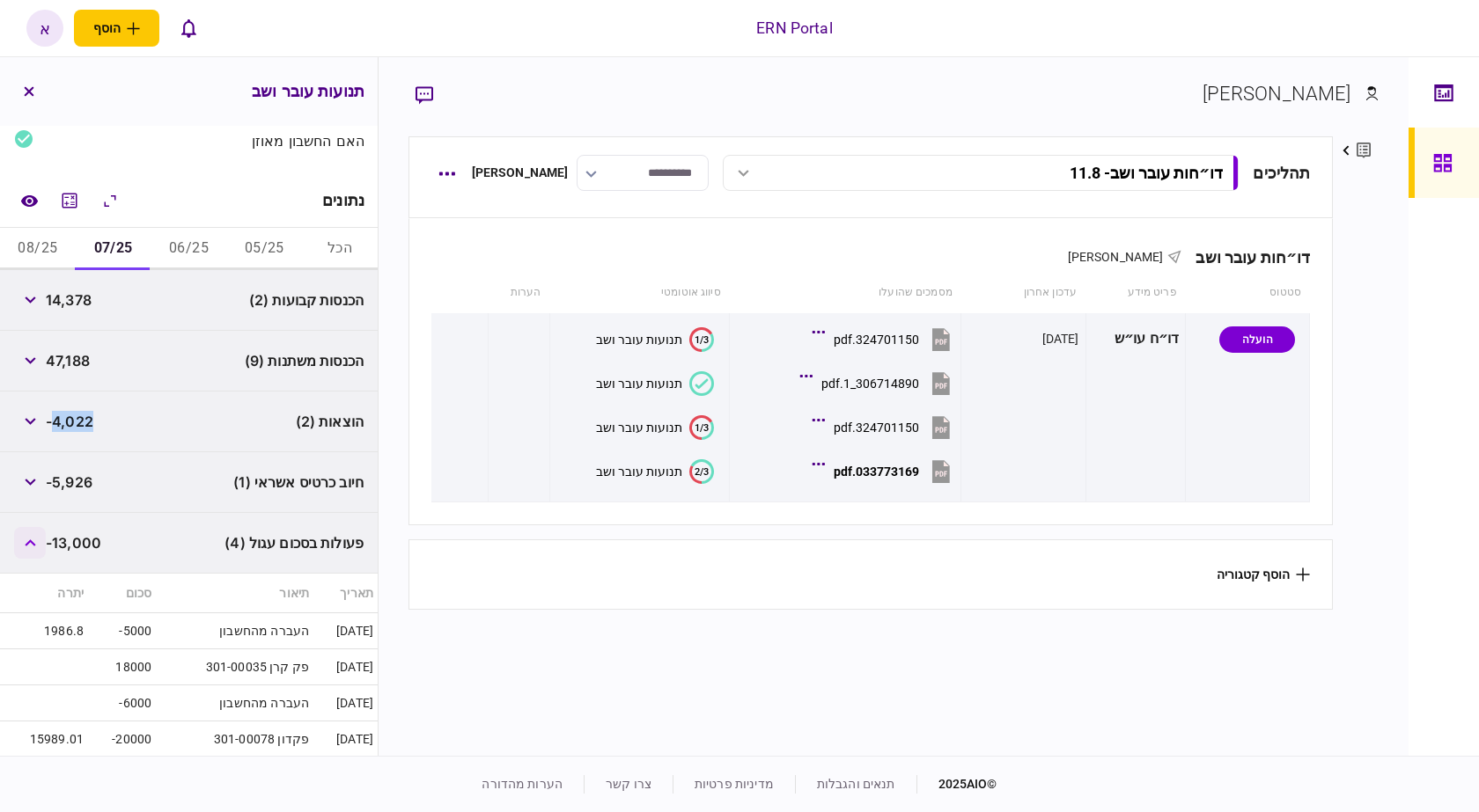
click at [42, 538] on button "button" at bounding box center [29, 543] width 32 height 32
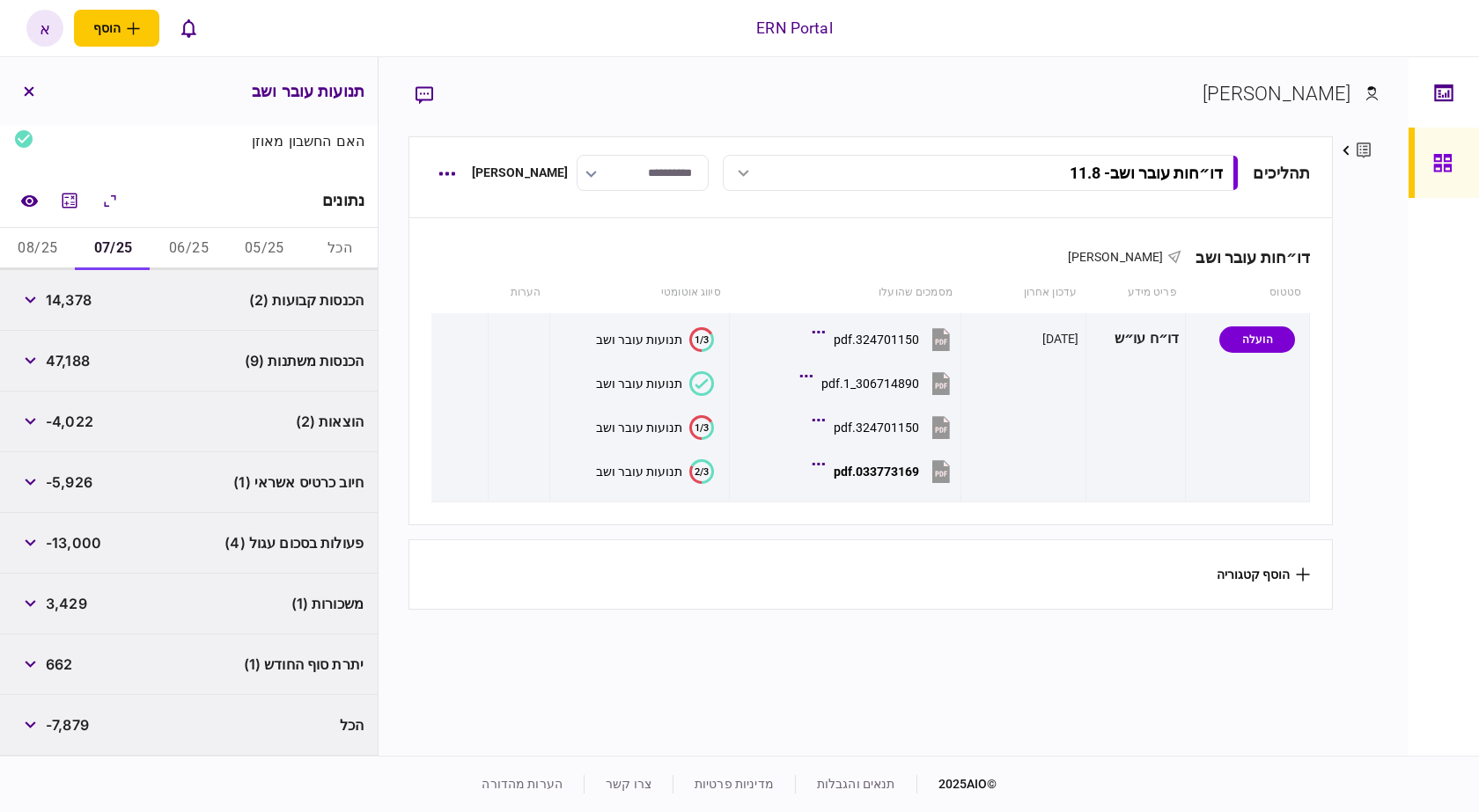
click at [70, 661] on span "662" at bounding box center [58, 664] width 26 height 21
click at [55, 250] on button "08/25" at bounding box center [38, 248] width 76 height 42
click at [74, 292] on span "12,699" at bounding box center [69, 300] width 47 height 21
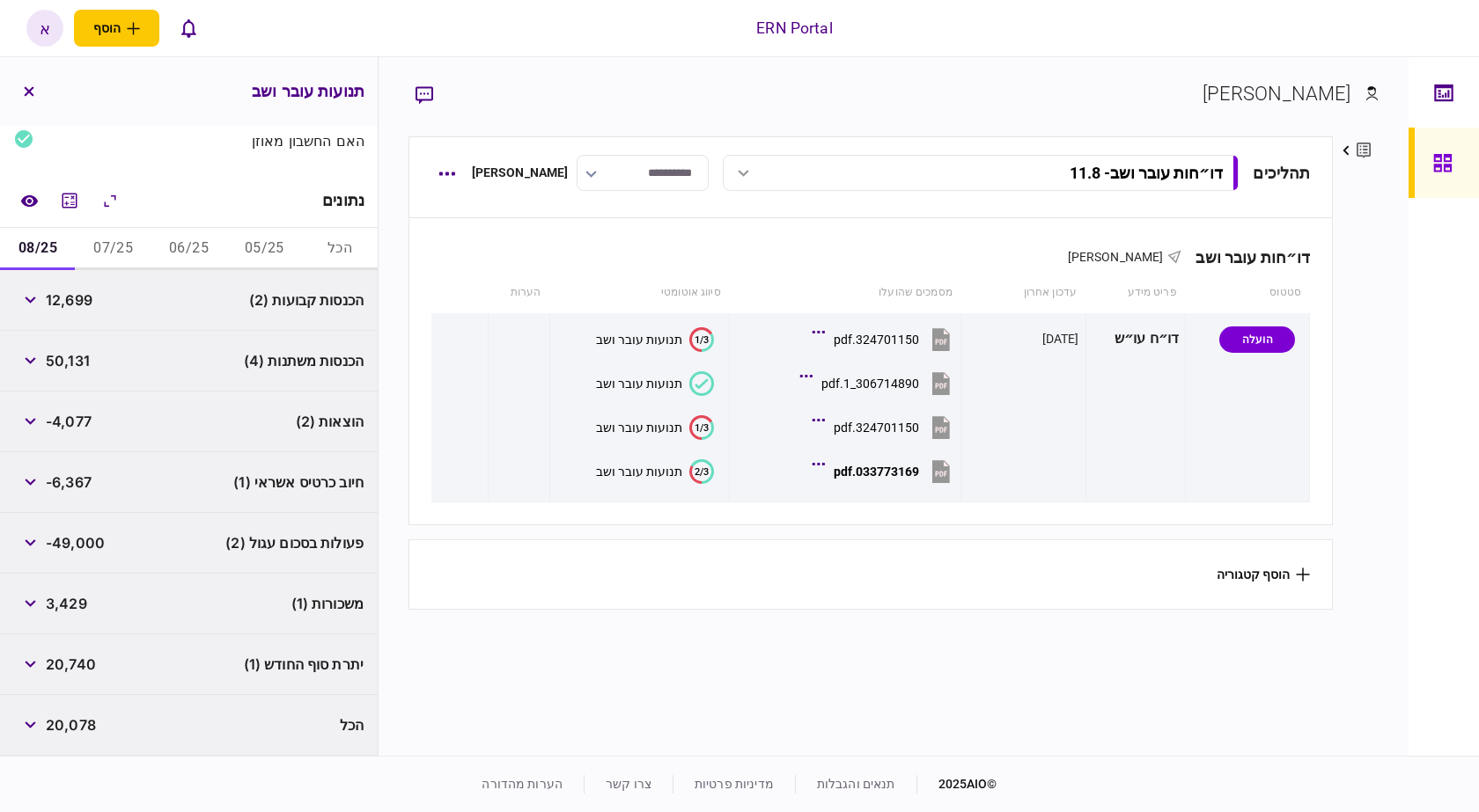
click at [78, 357] on span "50,131" at bounding box center [67, 361] width 44 height 21
click at [66, 430] on span "-4,077" at bounding box center [68, 422] width 46 height 21
click at [69, 420] on span "-4,077" at bounding box center [68, 422] width 46 height 21
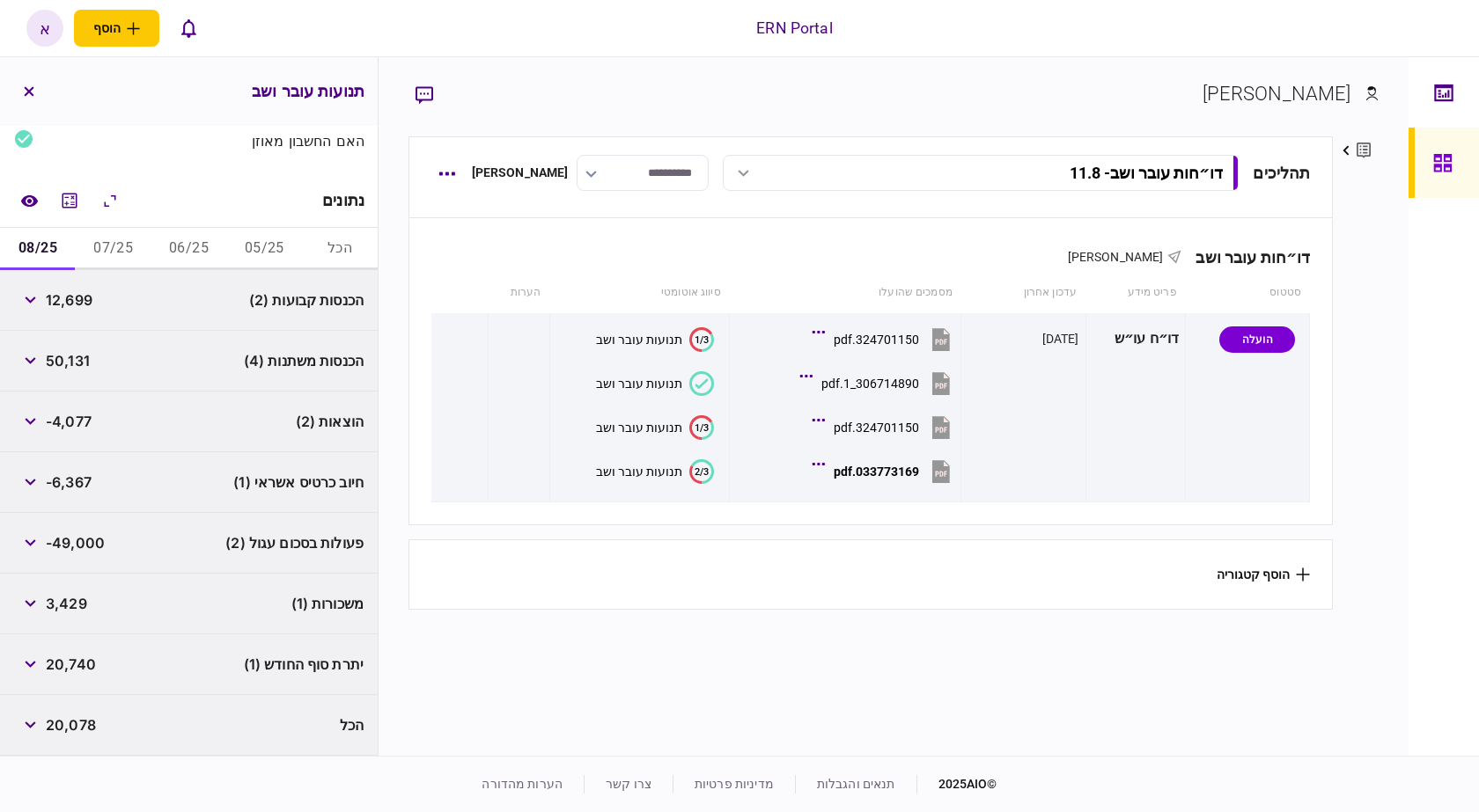
click at [75, 672] on span "20,740" at bounding box center [71, 664] width 51 height 21
click at [37, 593] on button "button" at bounding box center [29, 603] width 32 height 32
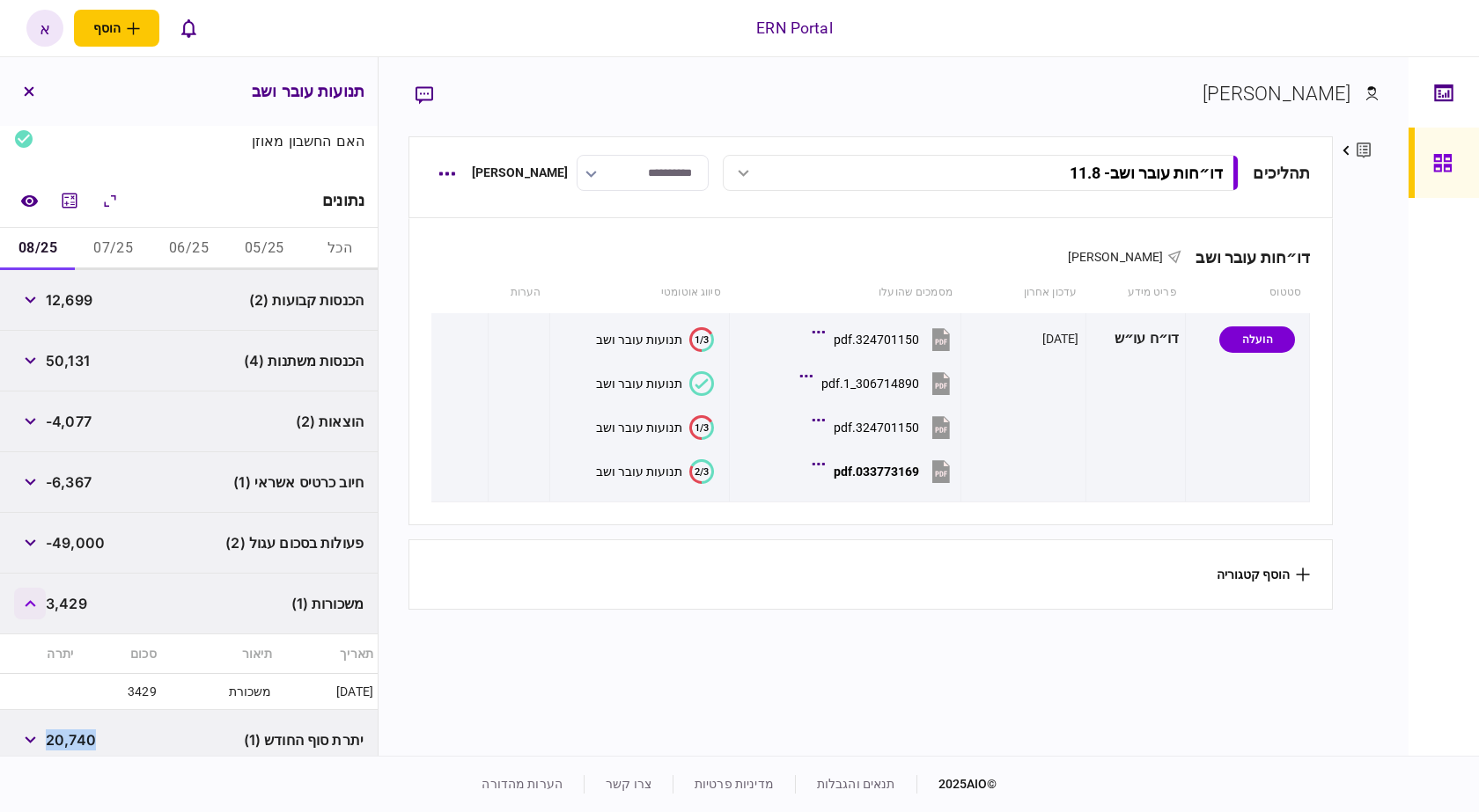
click at [37, 593] on button "button" at bounding box center [29, 603] width 32 height 32
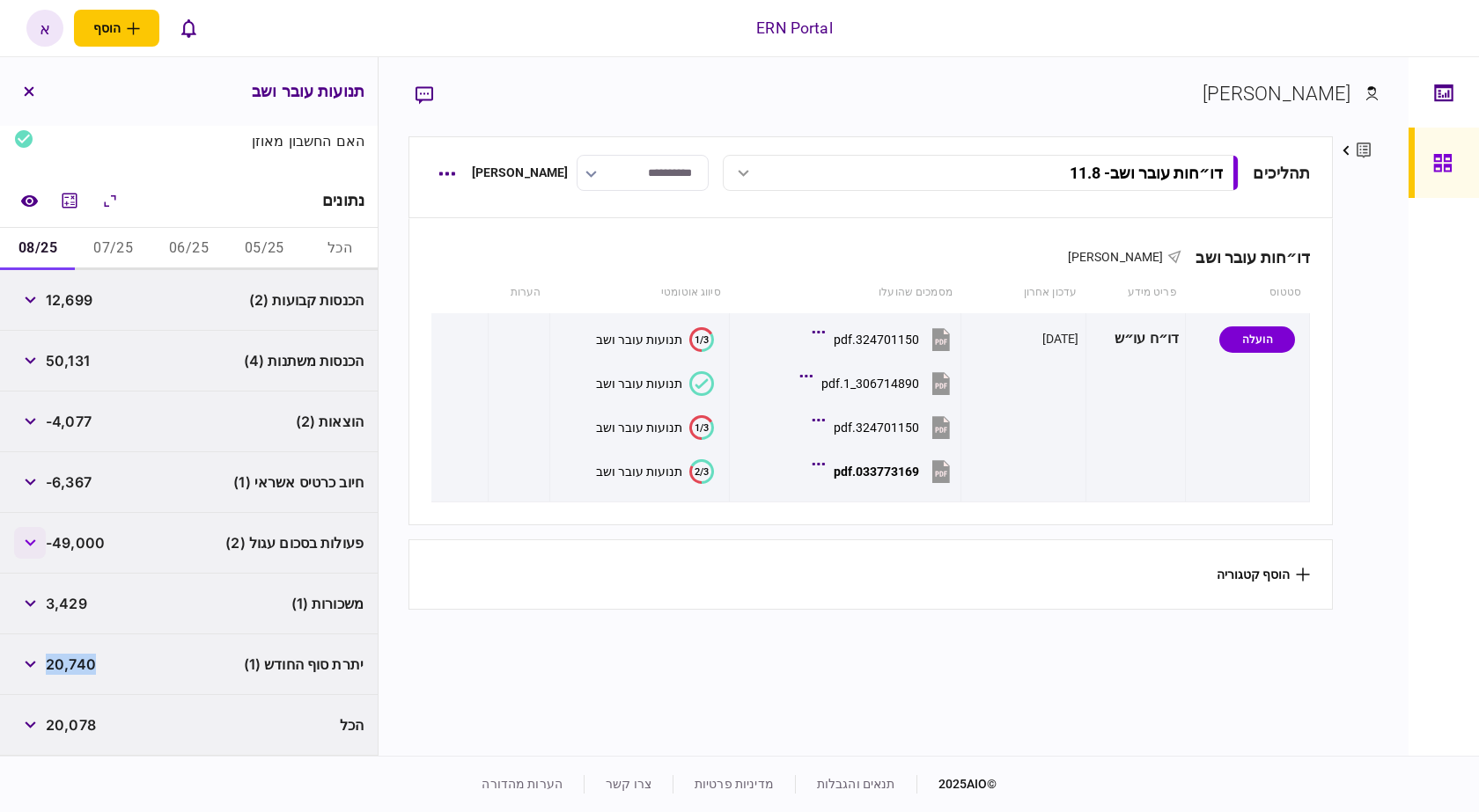
click at [38, 548] on button "button" at bounding box center [29, 543] width 32 height 32
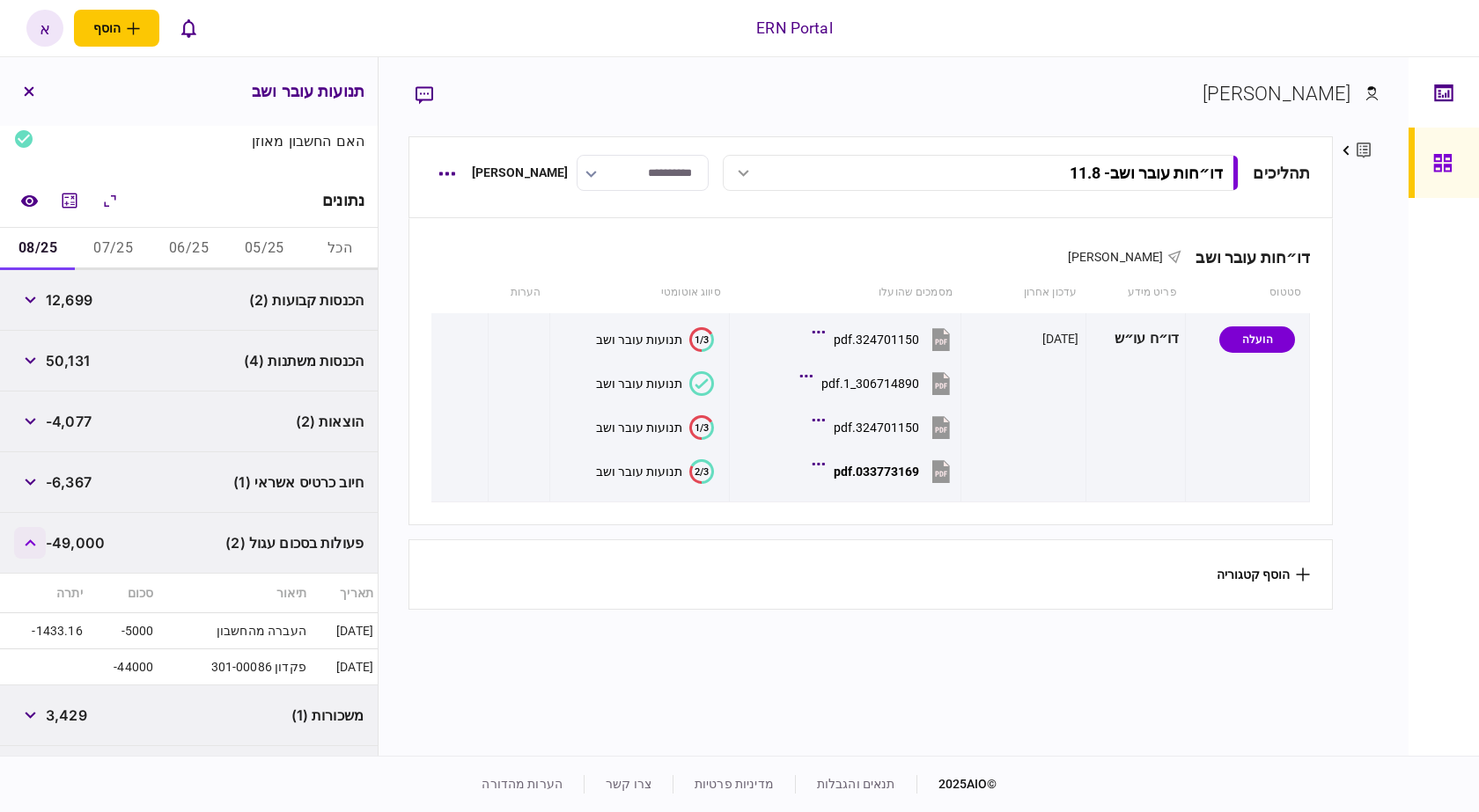
click at [38, 548] on button "button" at bounding box center [29, 543] width 32 height 32
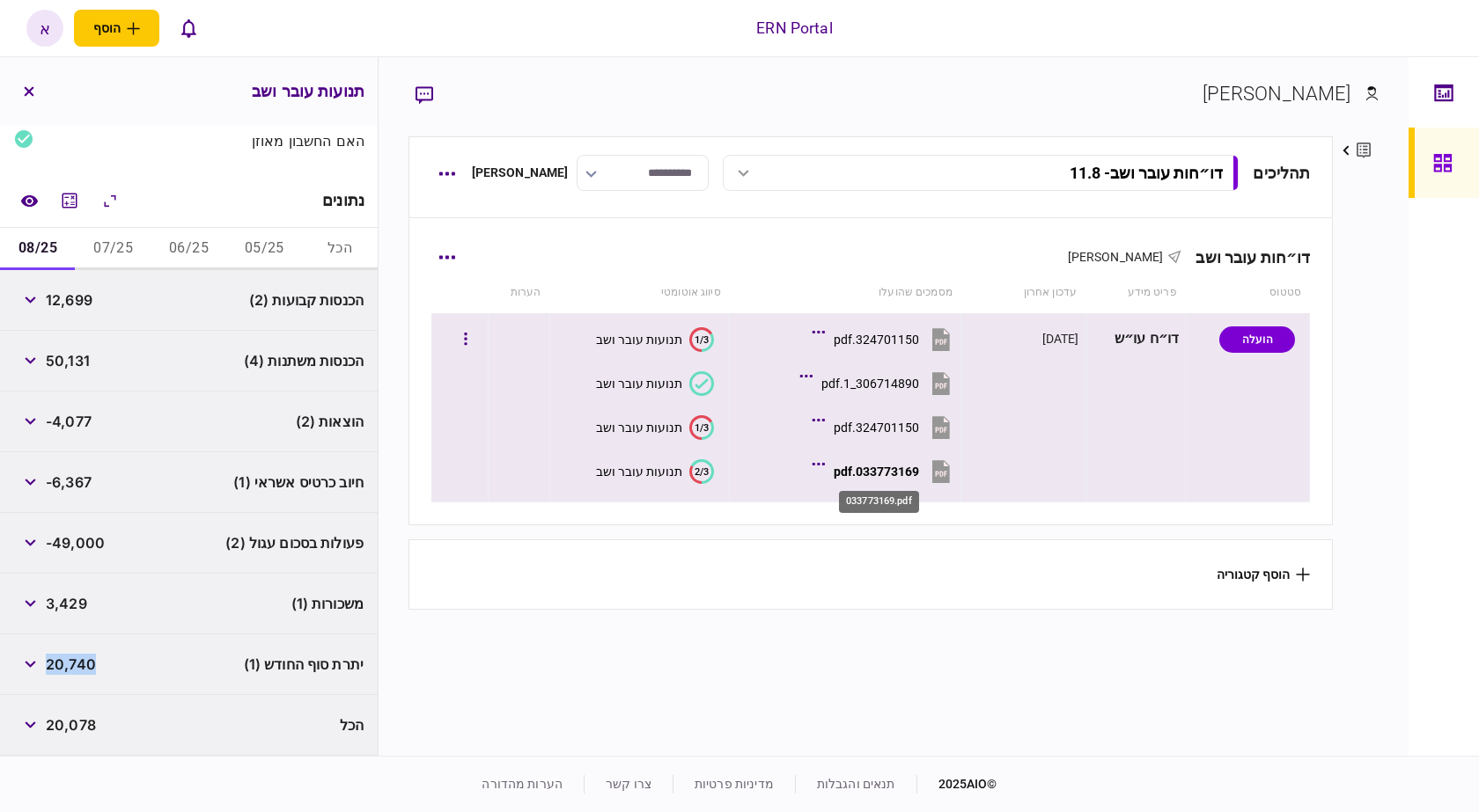
click at [903, 466] on div "033773169.pdf" at bounding box center [877, 472] width 86 height 14
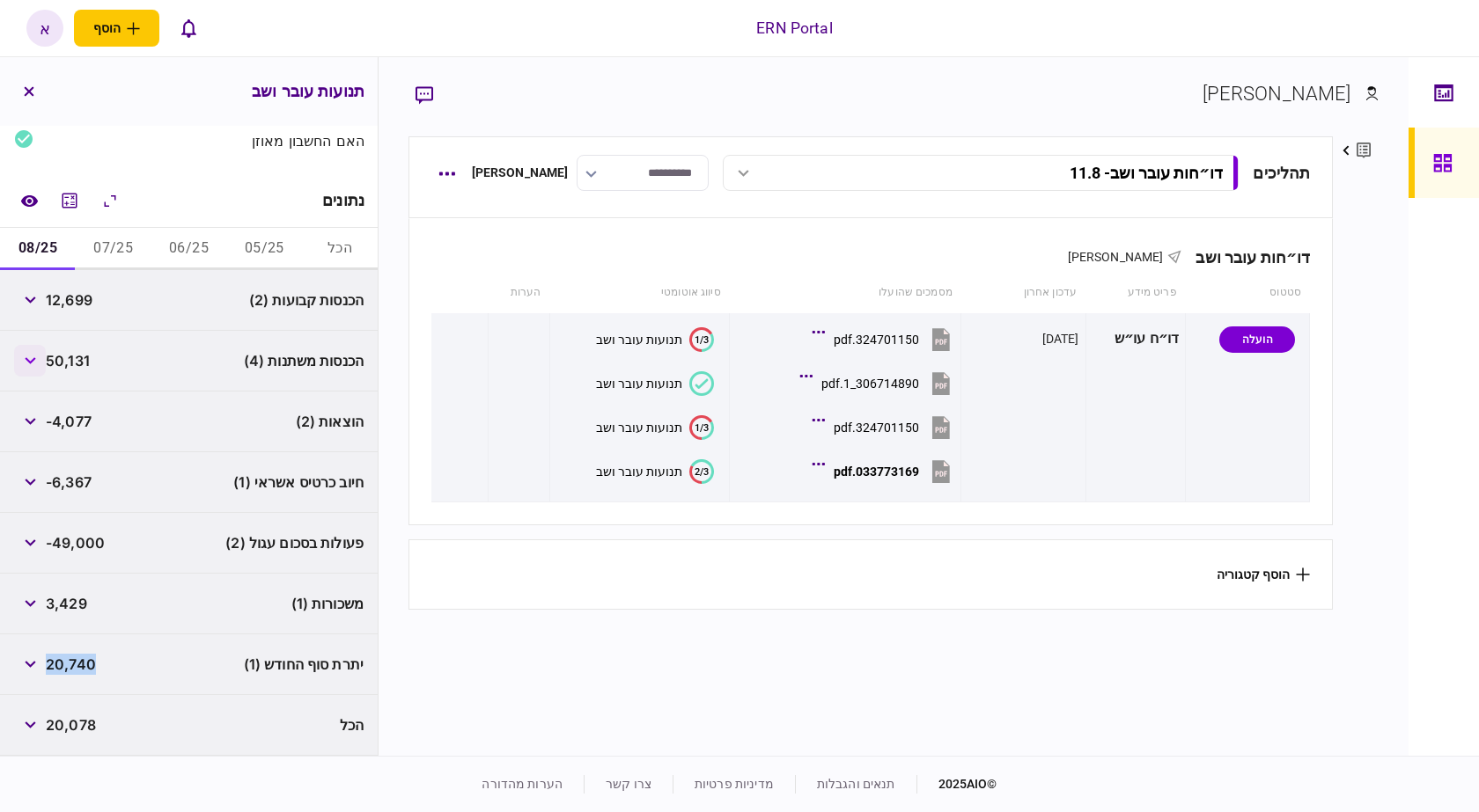
click at [29, 355] on button "button" at bounding box center [29, 361] width 32 height 32
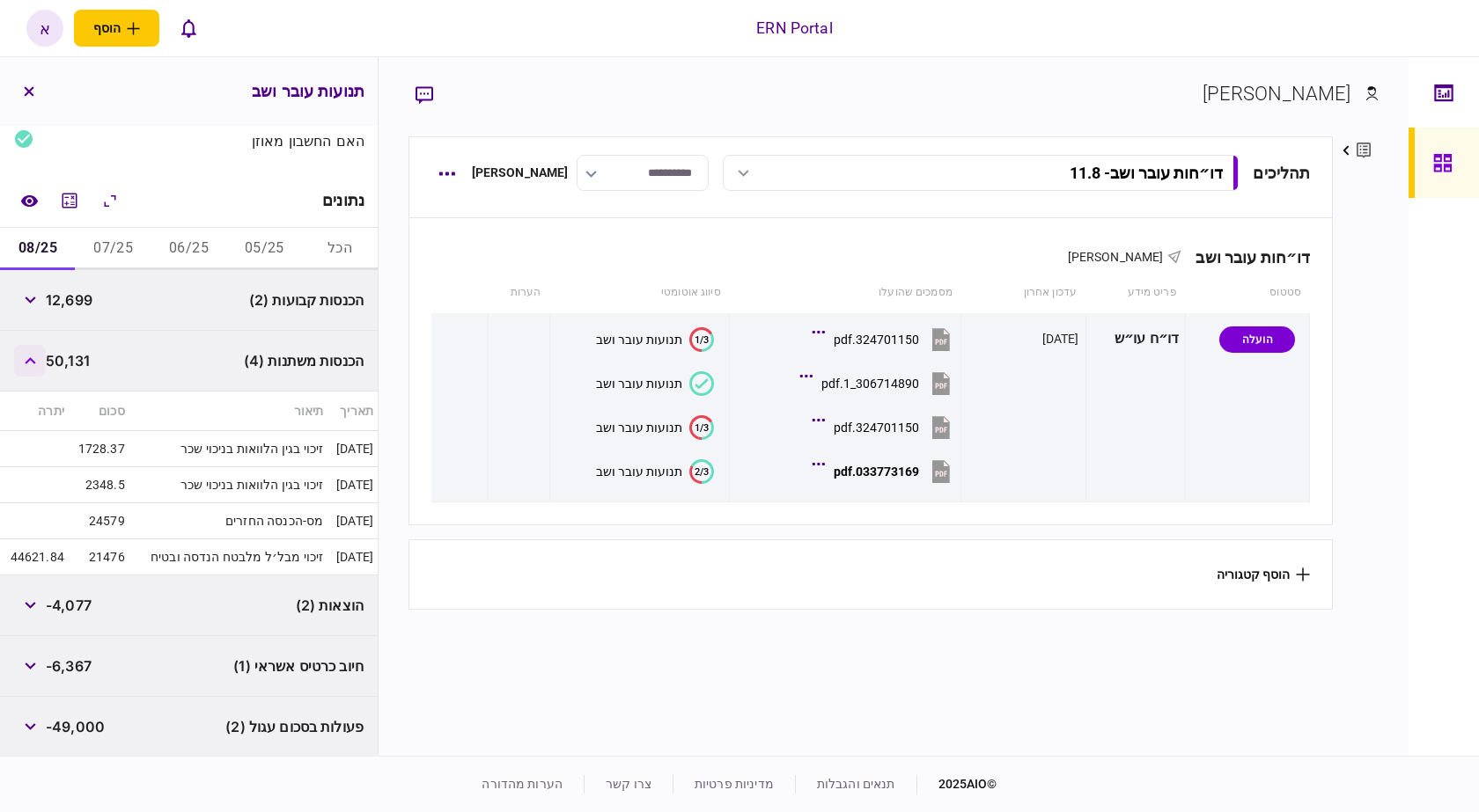
click at [29, 355] on button "button" at bounding box center [29, 361] width 32 height 32
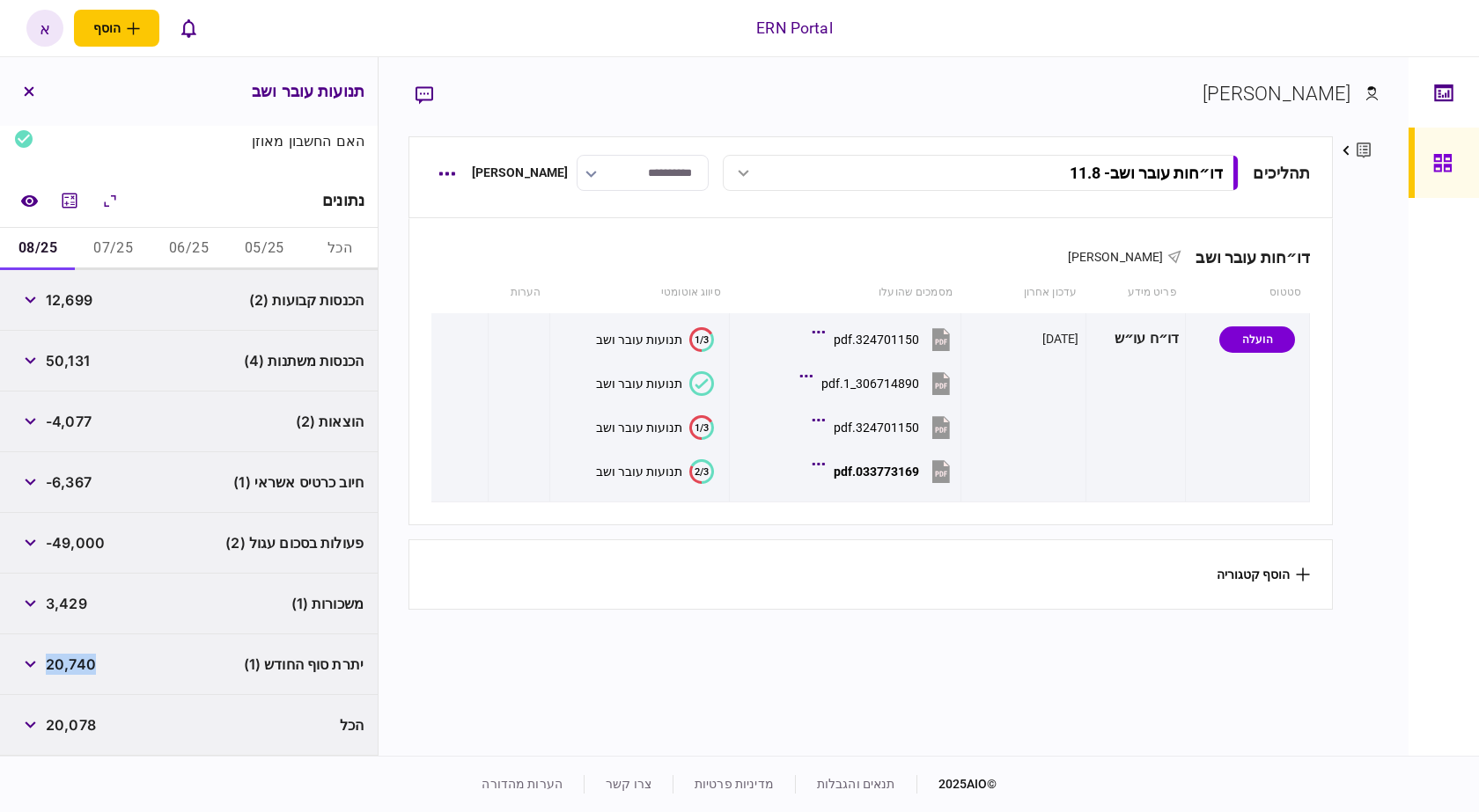
click at [216, 246] on button "06/25" at bounding box center [190, 248] width 76 height 42
click at [30, 360] on icon "button" at bounding box center [29, 360] width 11 height 7
